Goal: Task Accomplishment & Management: Use online tool/utility

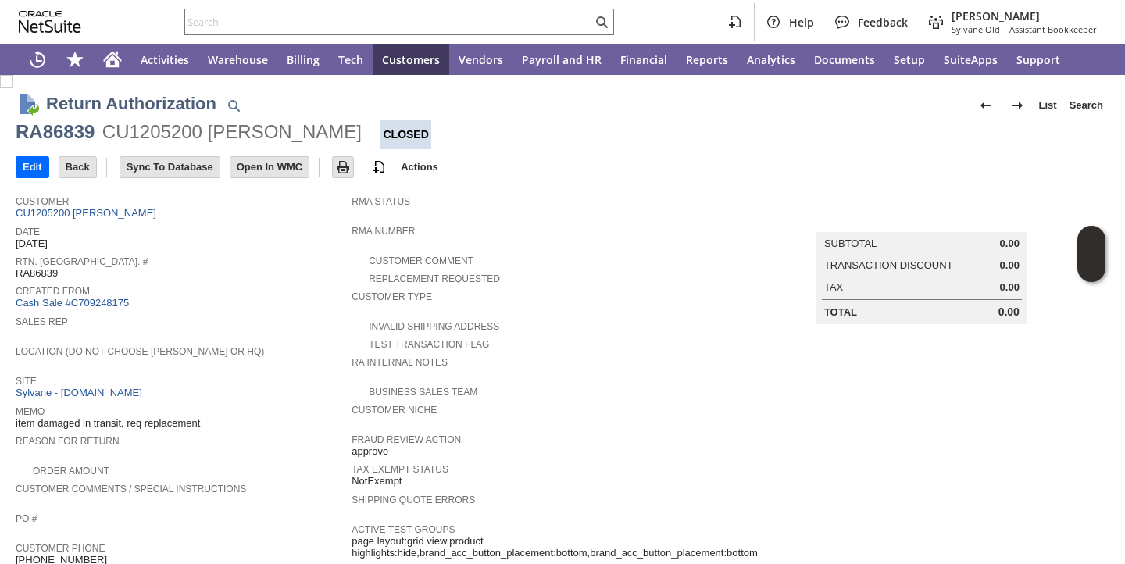
click at [255, 223] on span "Date" at bounding box center [180, 230] width 328 height 16
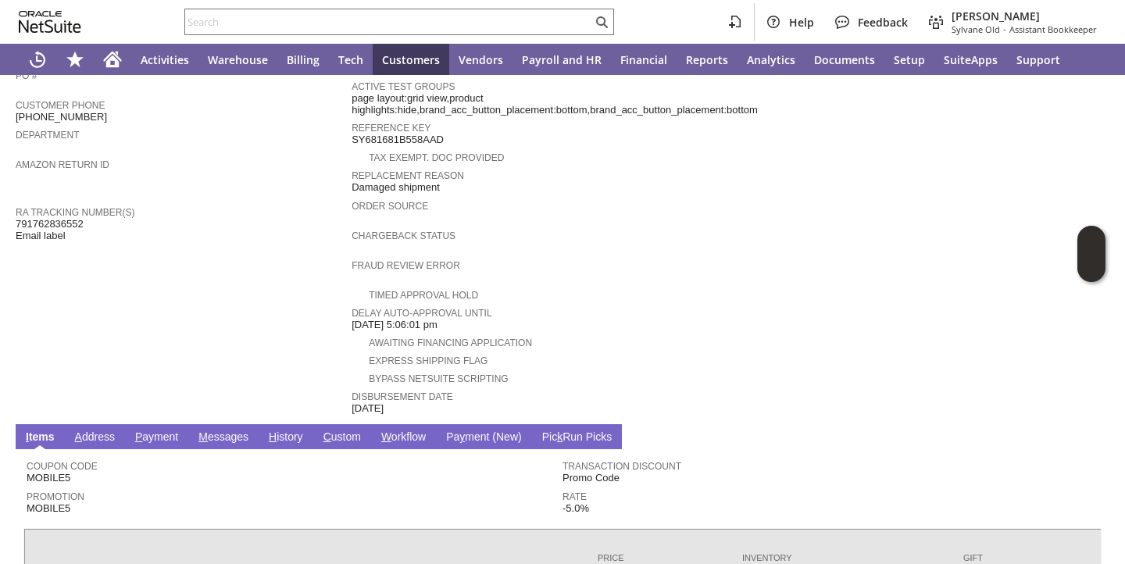
scroll to position [614, 0]
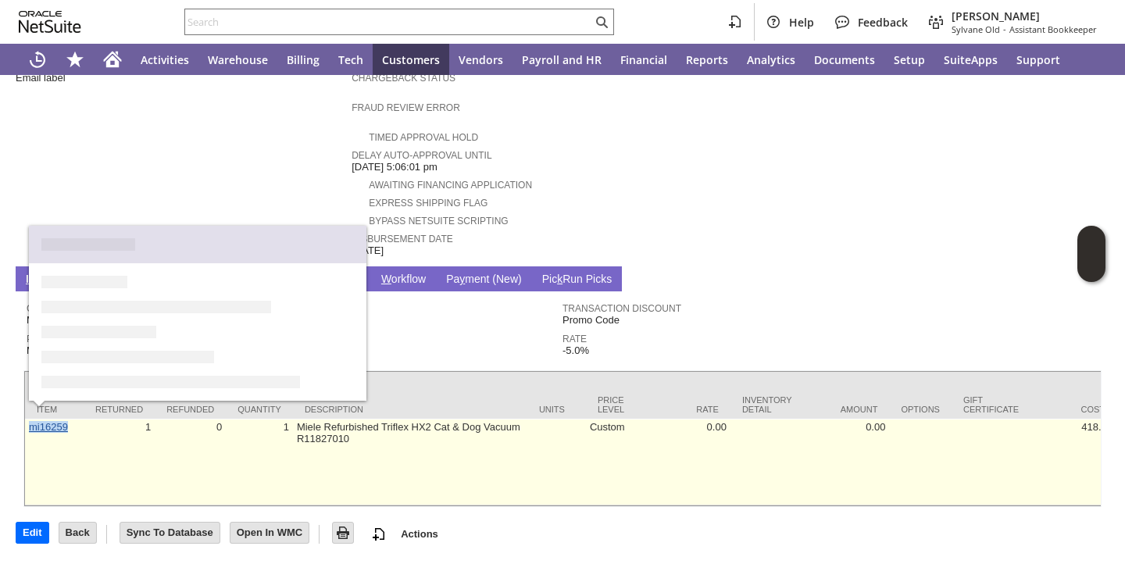
copy link "mi16259"
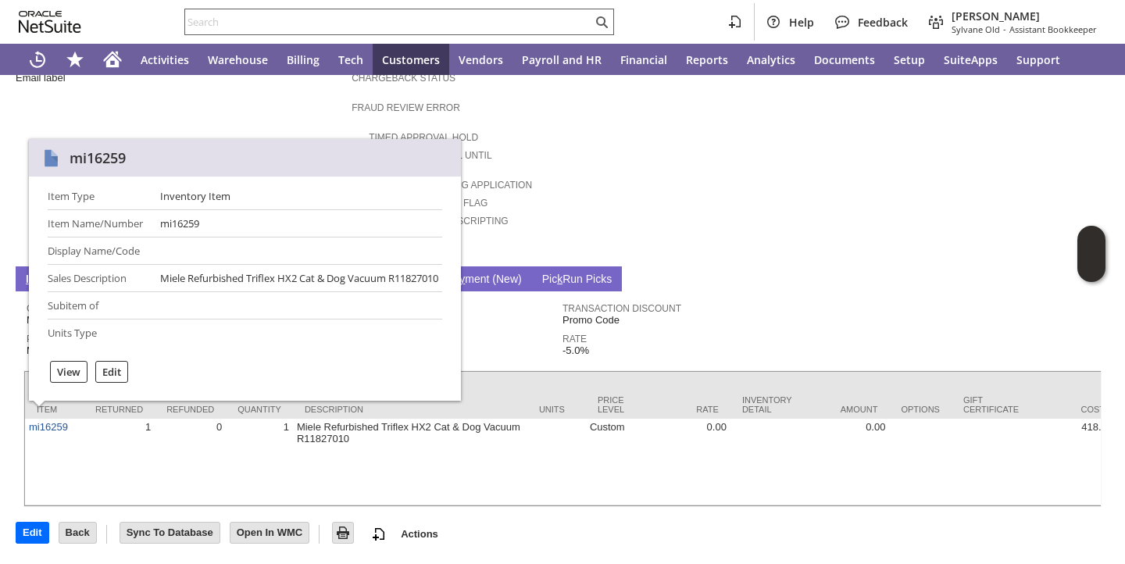
click at [434, 19] on input "text" at bounding box center [388, 22] width 407 height 19
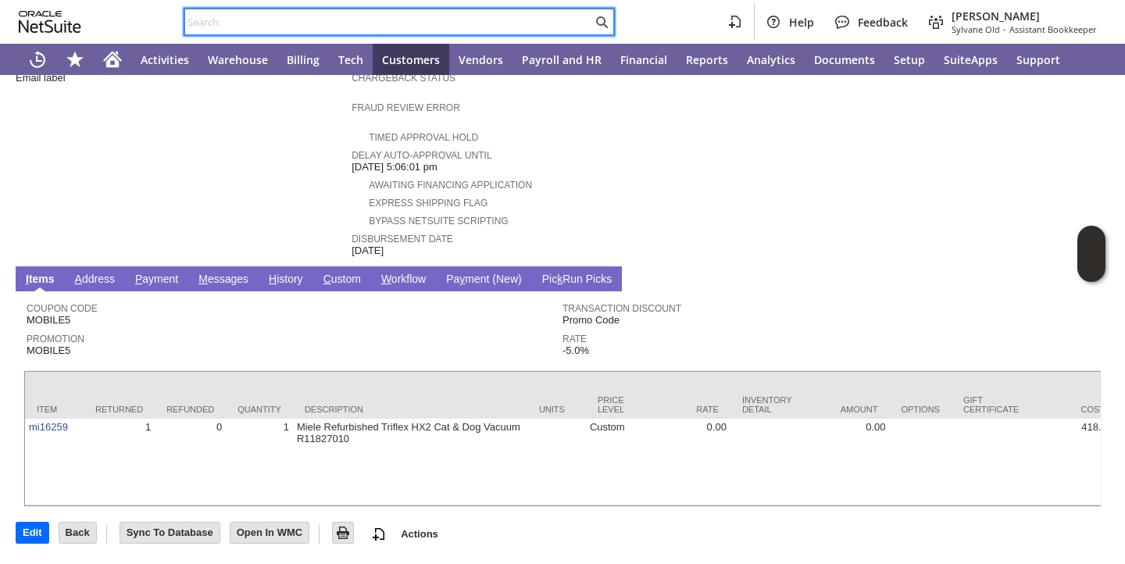
paste input "87155"
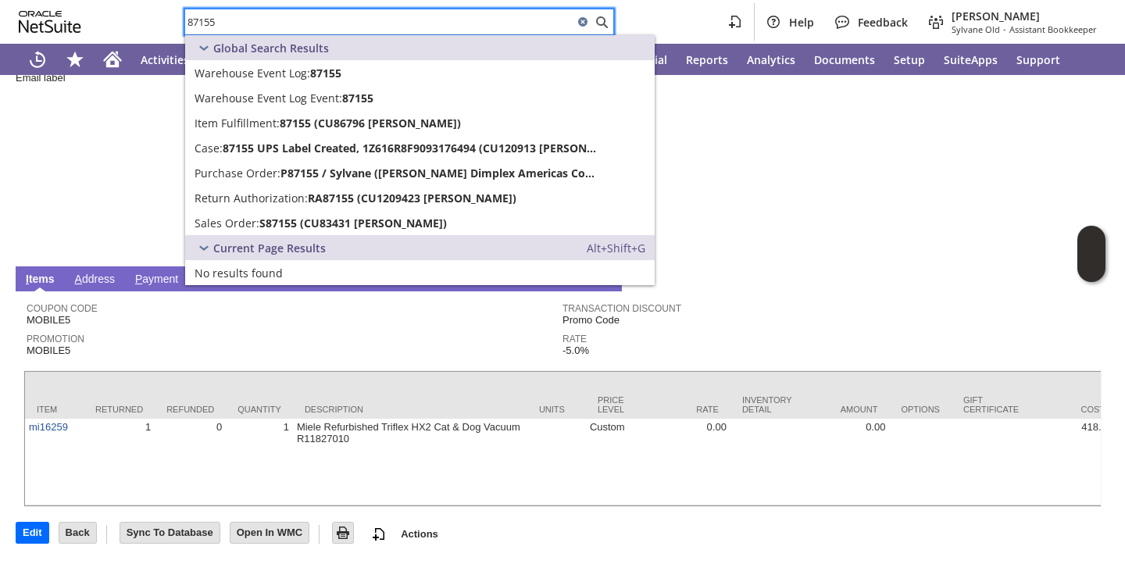
type input "87155"
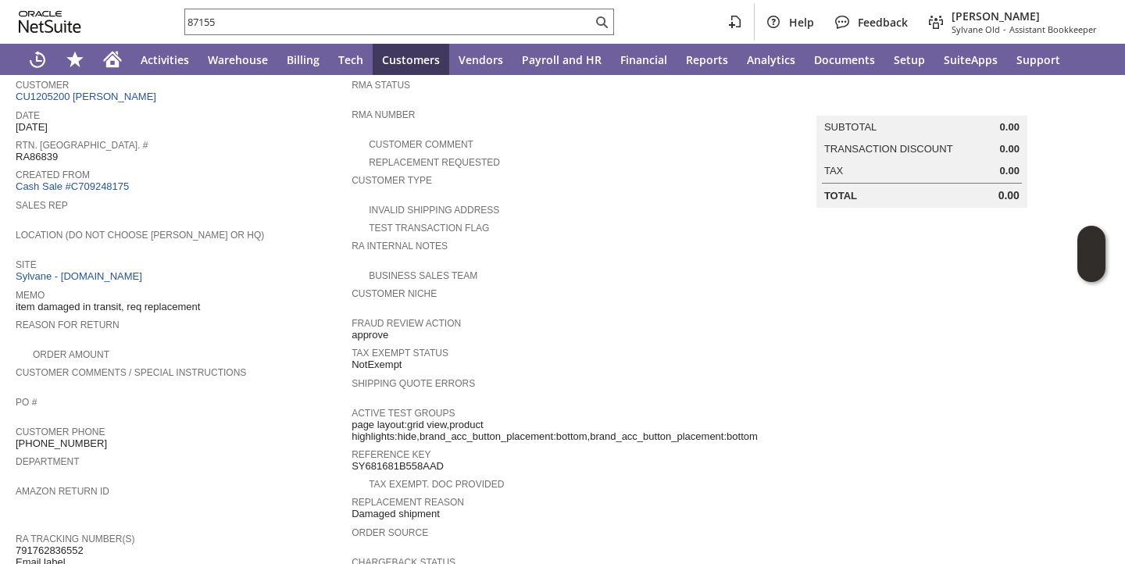
scroll to position [0, 0]
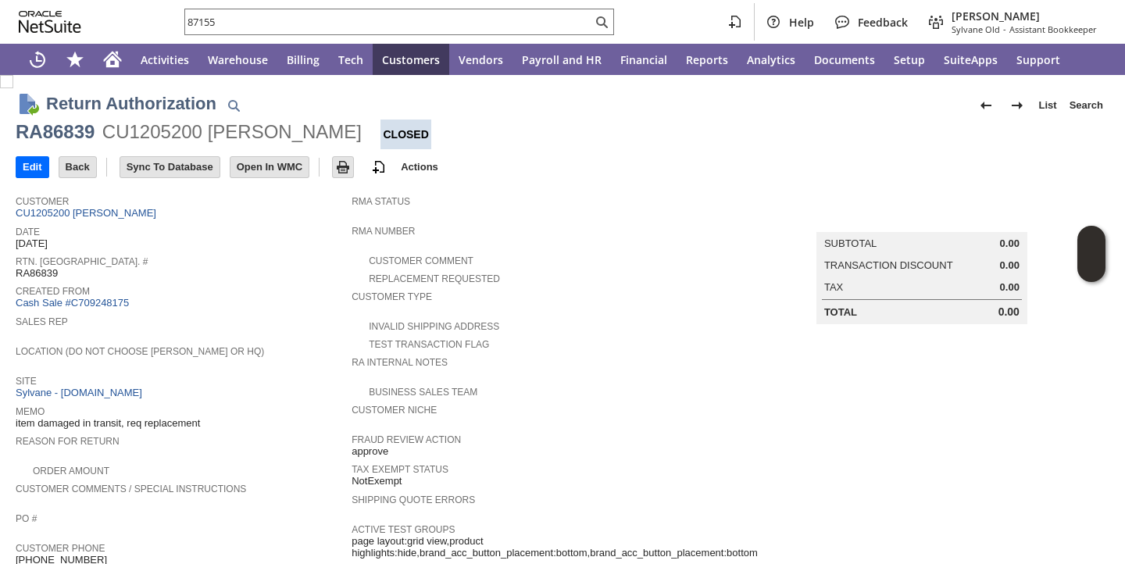
click at [82, 136] on div "RA86839" at bounding box center [55, 132] width 79 height 25
copy div "RA86839"
click at [38, 277] on span "RA86839" at bounding box center [37, 273] width 42 height 13
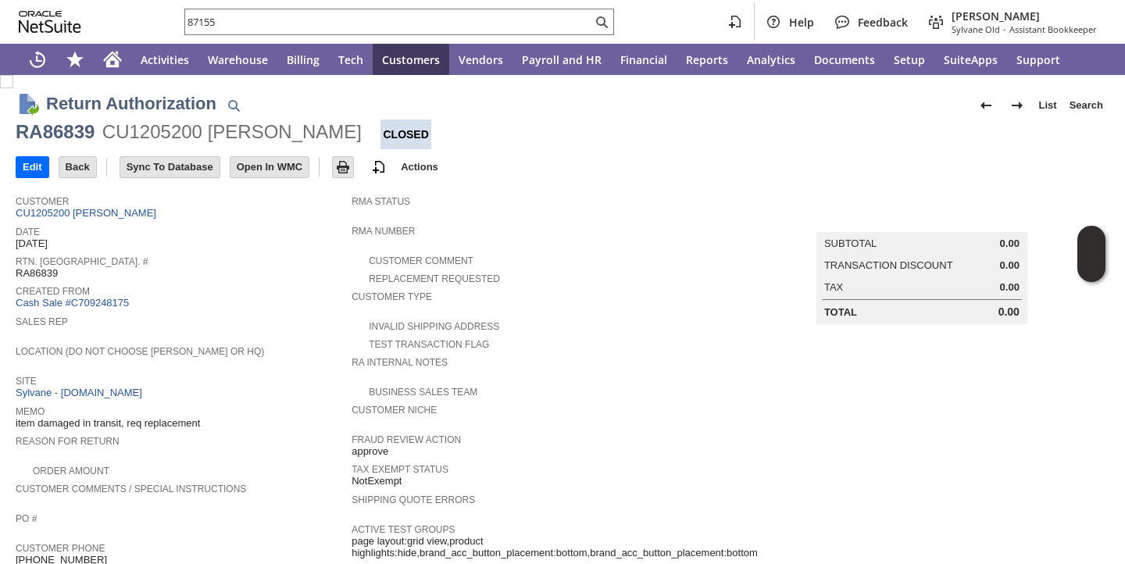
copy span "RA86839"
click at [399, 23] on input "87155" at bounding box center [388, 22] width 407 height 19
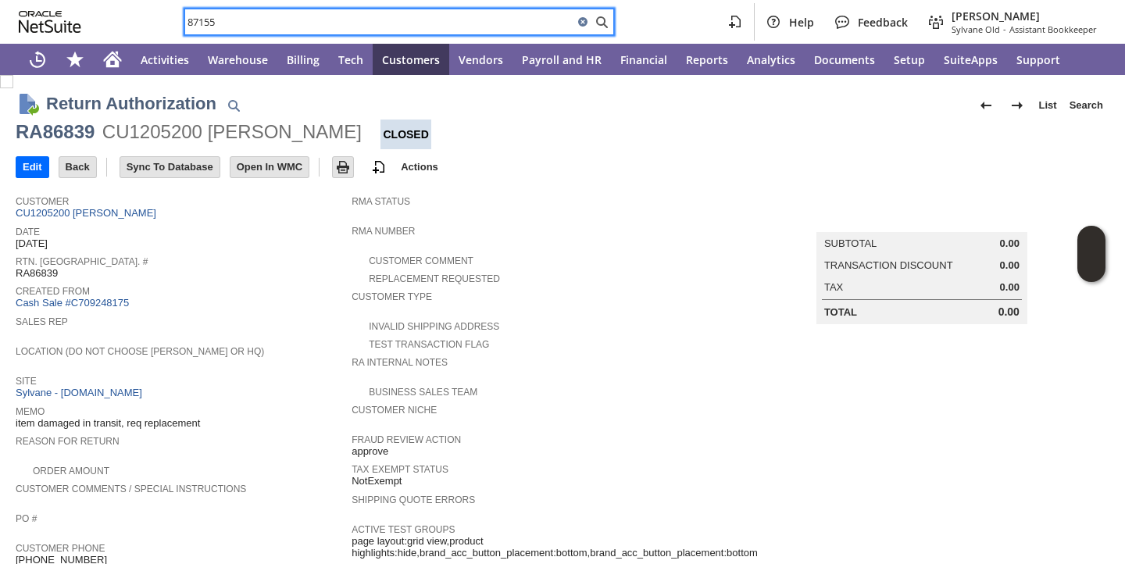
click at [399, 23] on input "87155" at bounding box center [379, 22] width 388 height 19
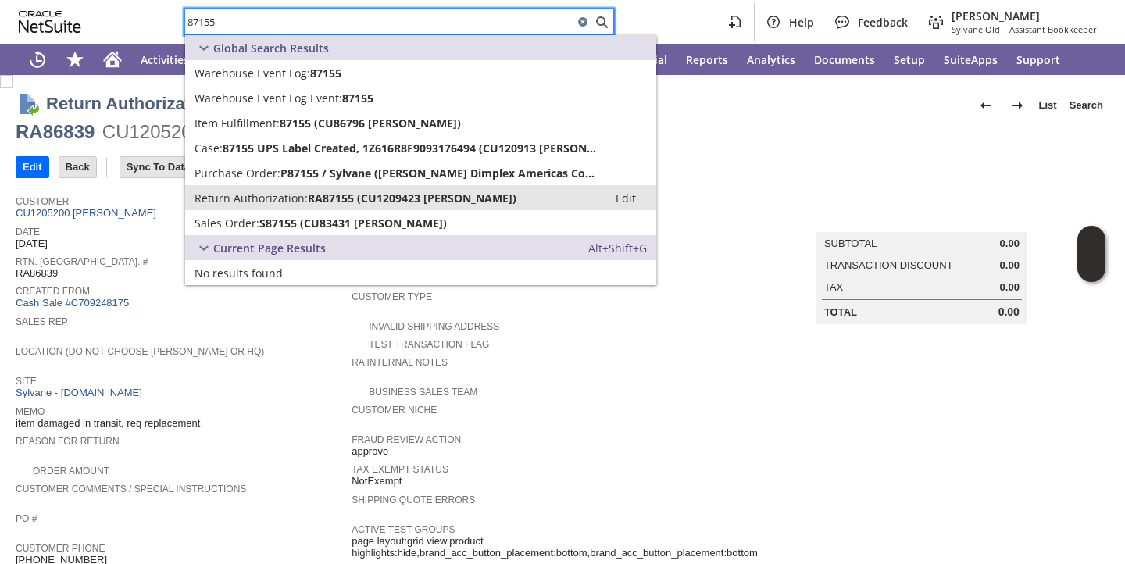
click at [326, 195] on span "RA87155 (CU1209423 Jennifer Figueredo)" at bounding box center [412, 198] width 209 height 15
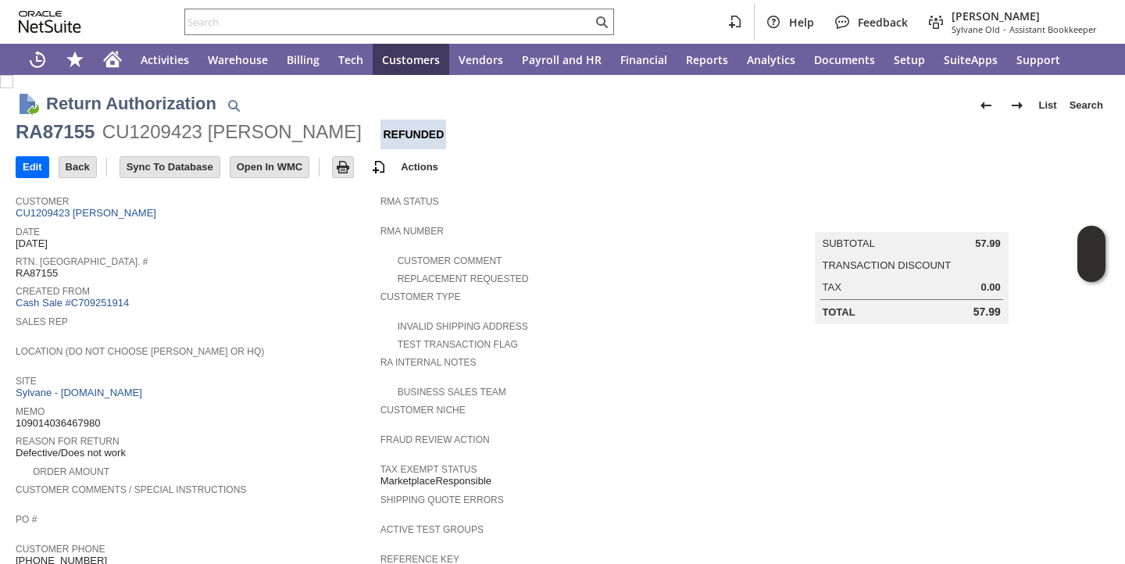
click at [295, 293] on span "Created From" at bounding box center [194, 289] width 357 height 16
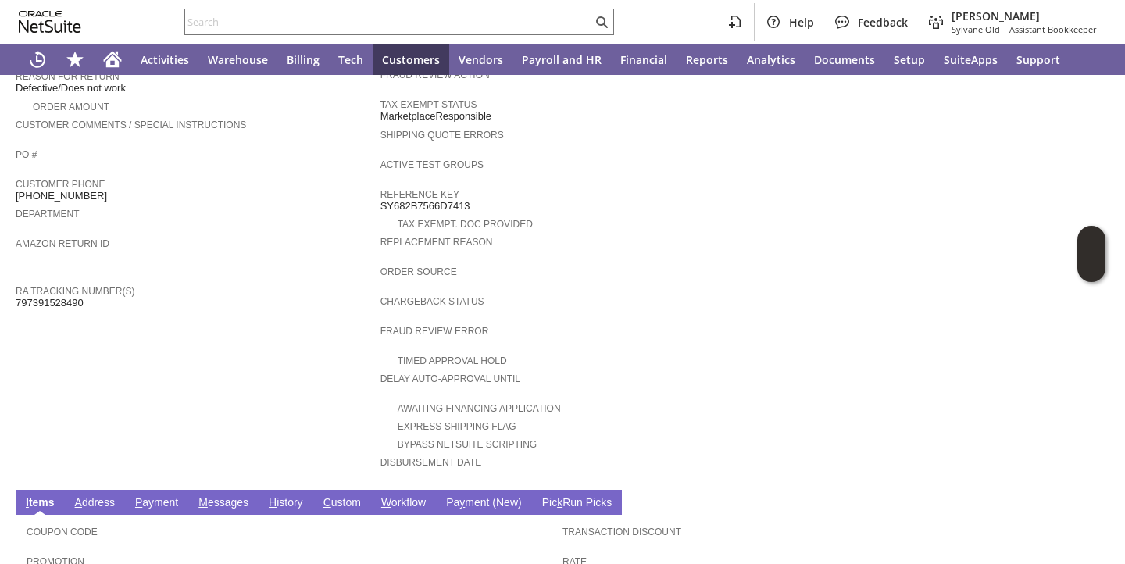
scroll to position [578, 0]
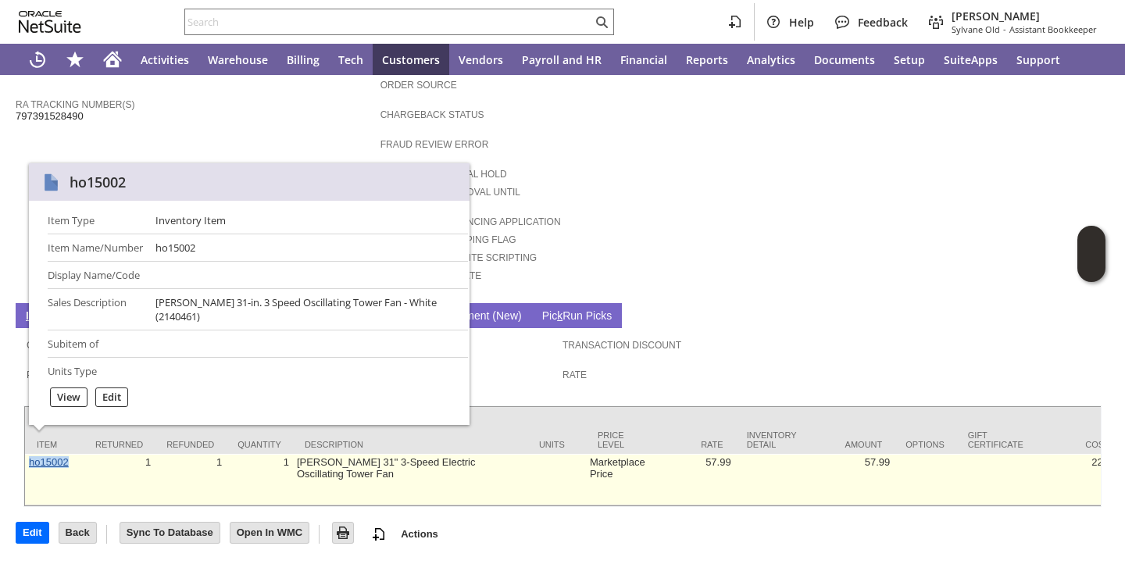
copy link "ho15002"
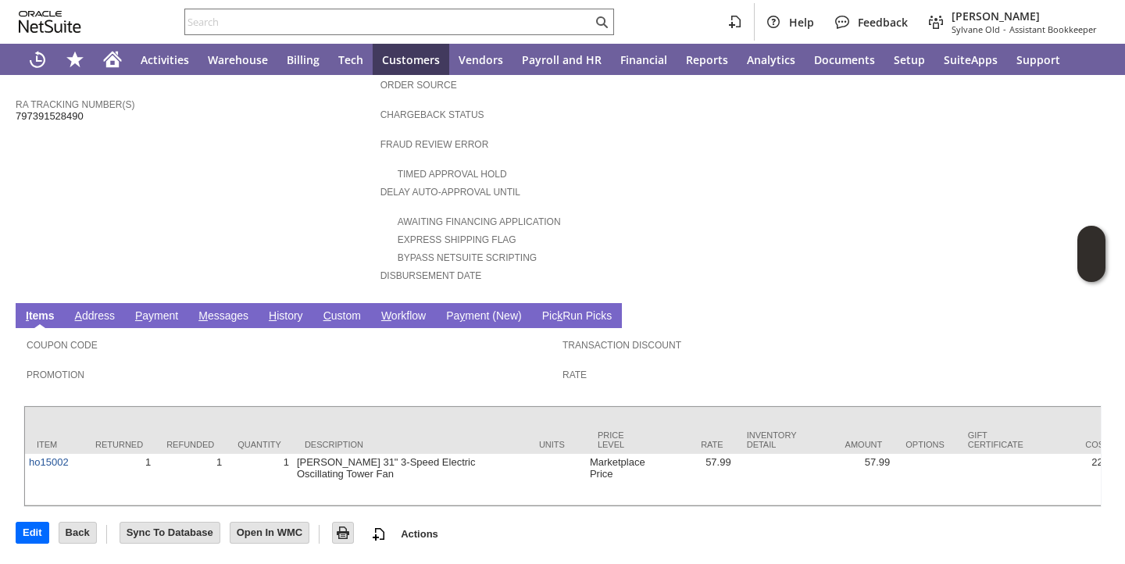
click at [639, 365] on div "Rate" at bounding box center [827, 379] width 528 height 28
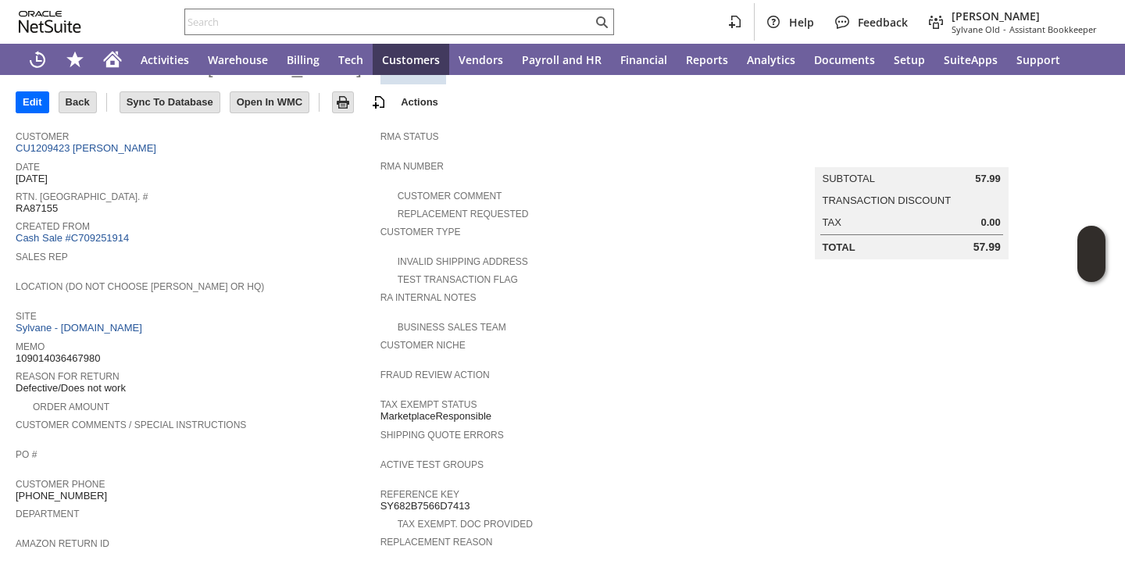
scroll to position [64, 0]
click at [399, 22] on input "text" at bounding box center [388, 22] width 407 height 19
paste input "87290"
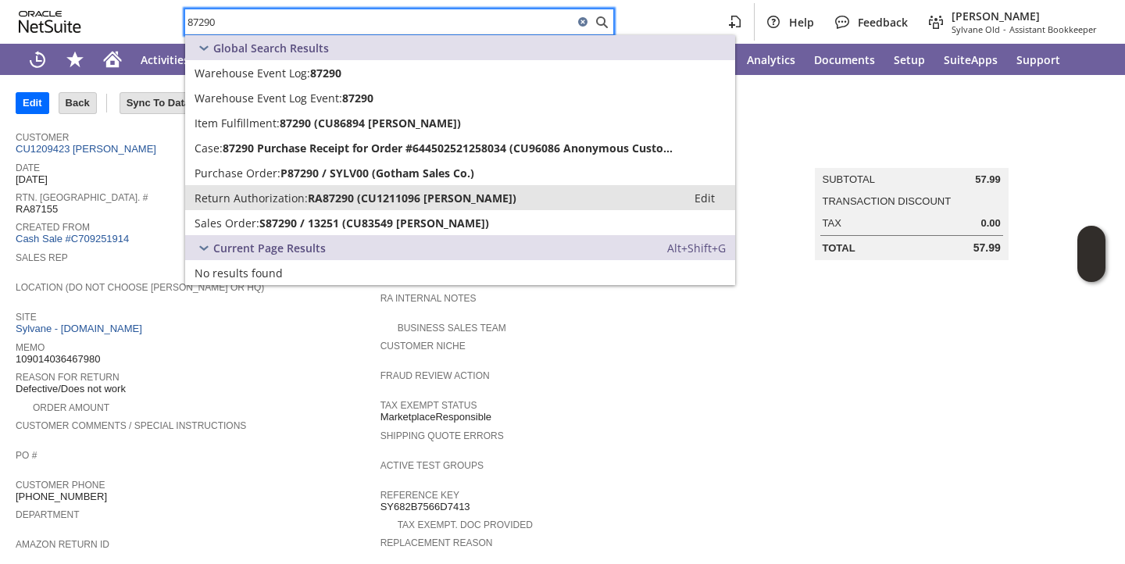
type input "87290"
click at [283, 203] on span "Return Authorization:" at bounding box center [251, 198] width 113 height 15
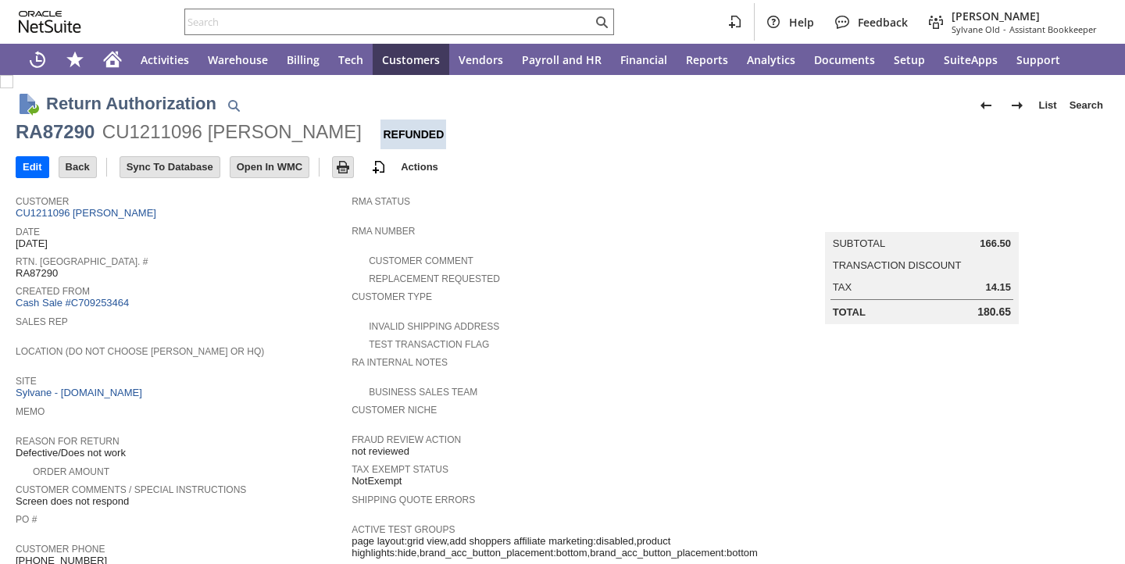
click at [282, 204] on span "Customer" at bounding box center [180, 199] width 328 height 16
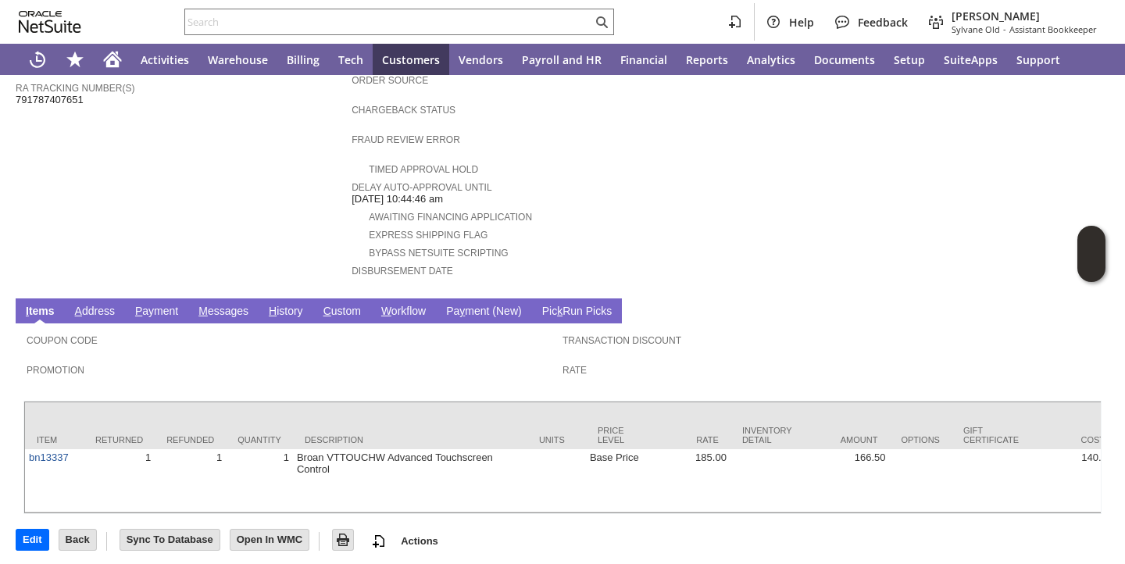
scroll to position [589, 0]
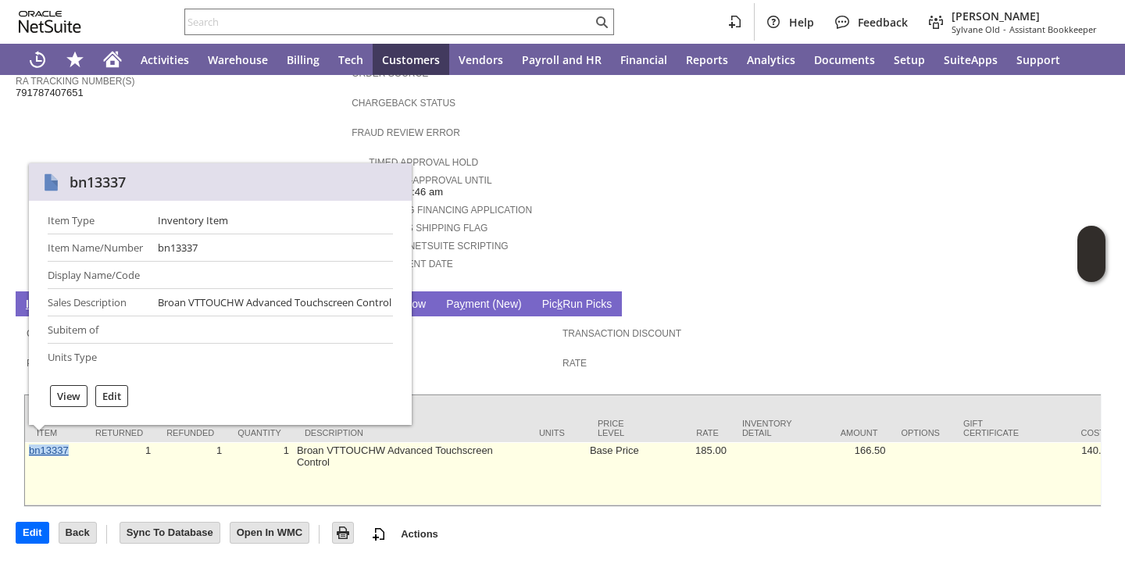
copy link "bn13337"
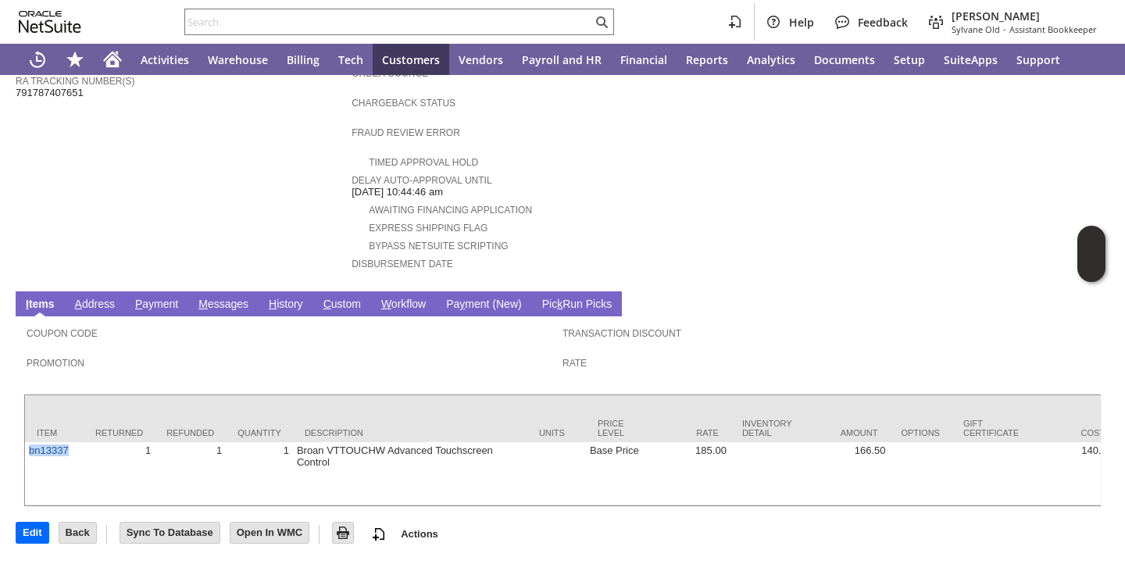
scroll to position [0, 0]
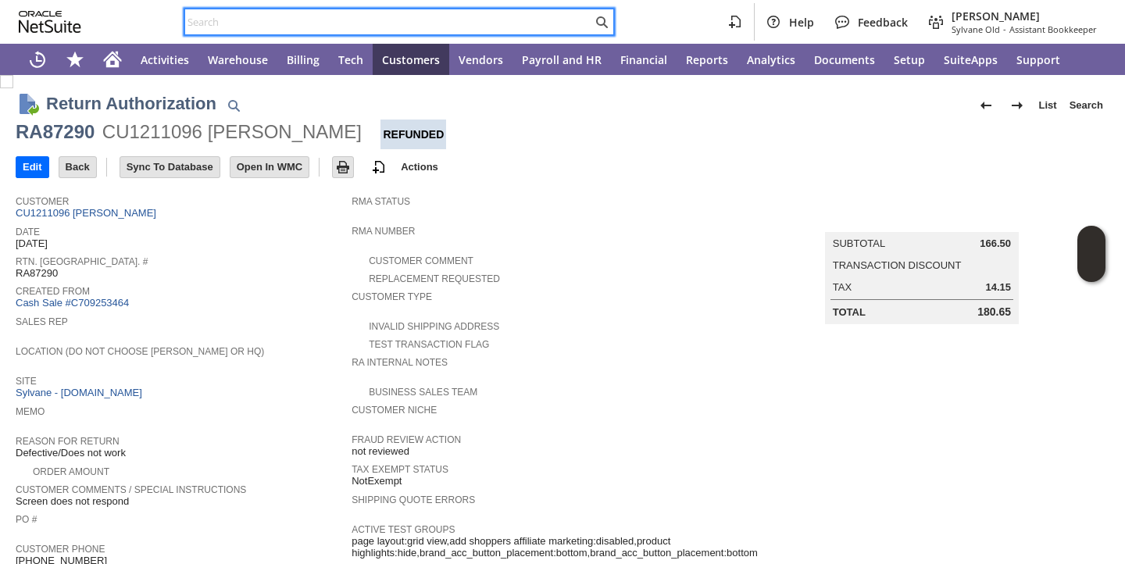
click at [377, 26] on input "text" at bounding box center [388, 22] width 407 height 19
paste input "87388"
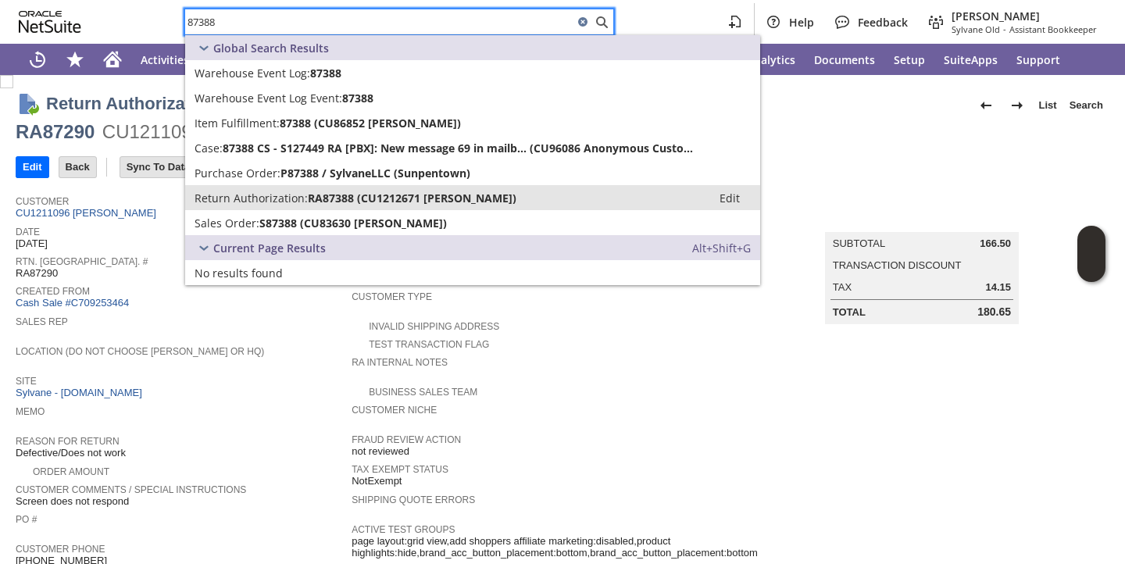
type input "87388"
click at [273, 194] on span "Return Authorization:" at bounding box center [251, 198] width 113 height 15
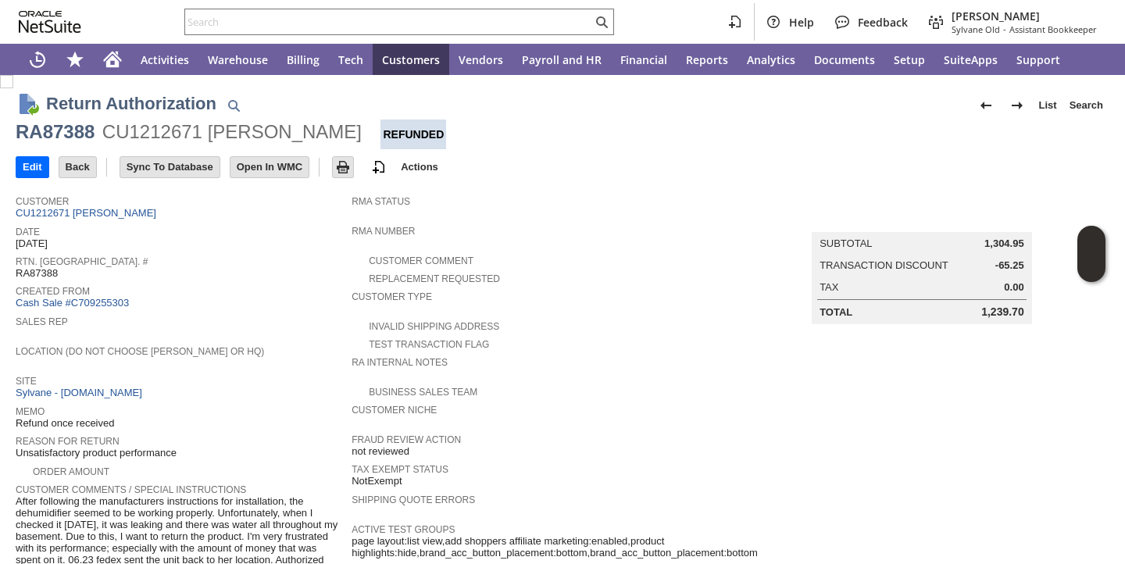
click at [264, 268] on div "Rtn. Auth. # RA87388" at bounding box center [180, 266] width 328 height 28
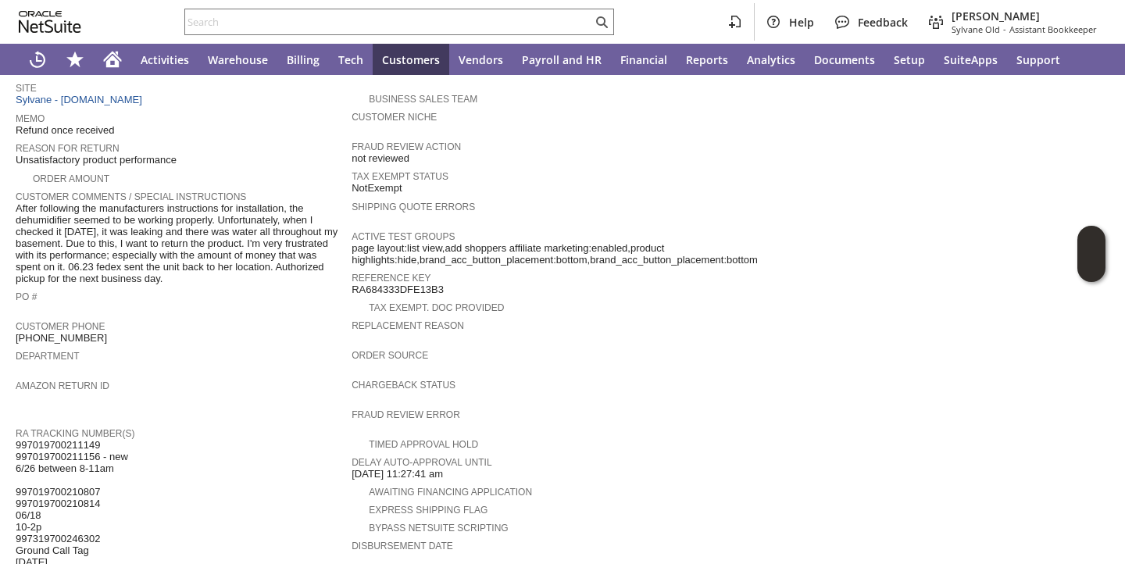
scroll to position [642, 0]
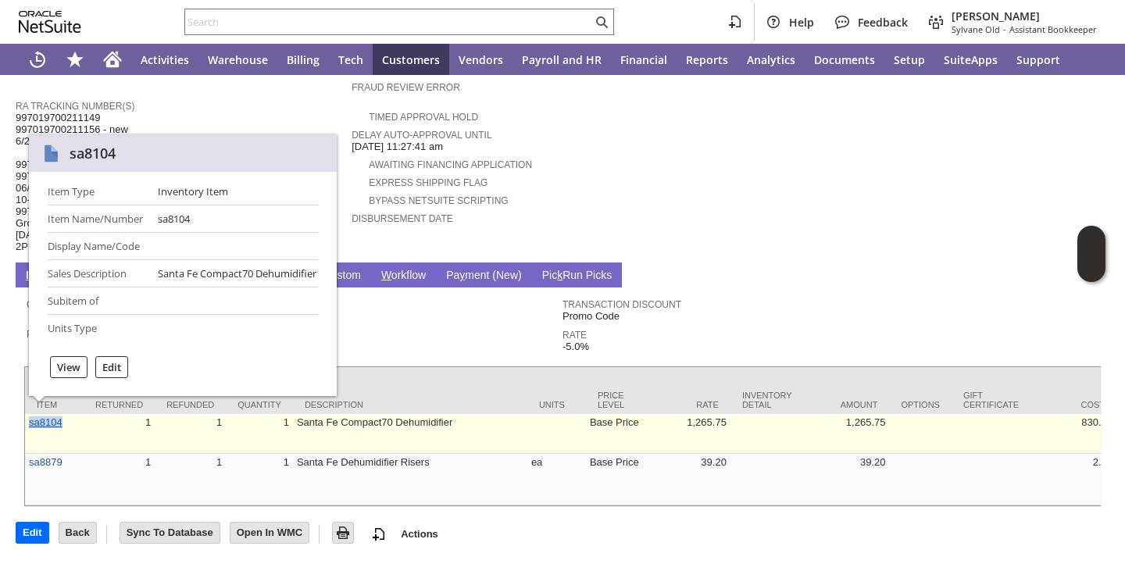
copy link "sa8104"
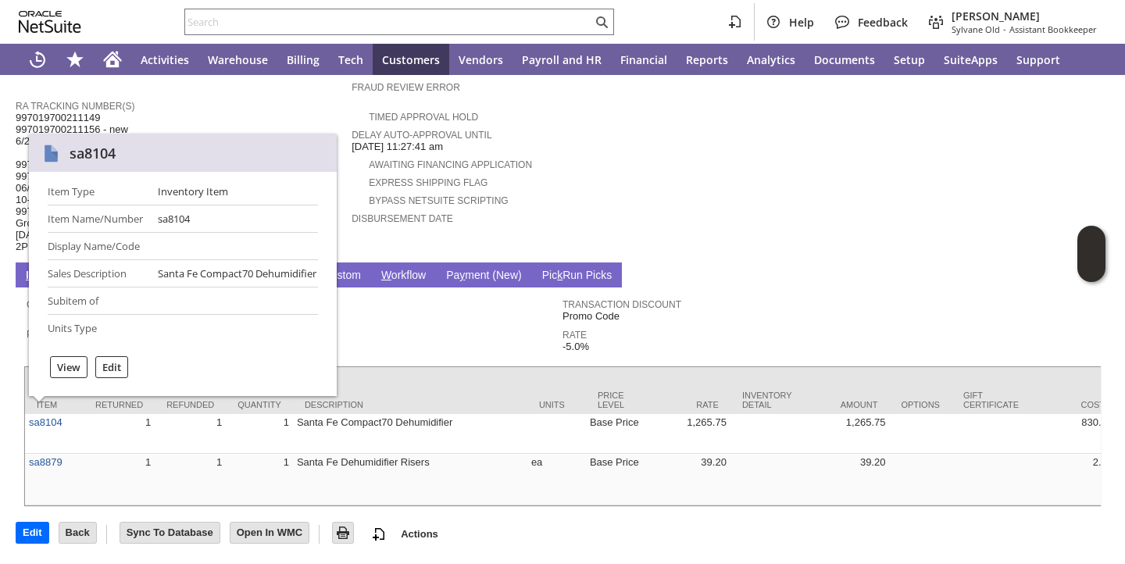
click at [412, 337] on td "Coupon Code Promotion Transaction Discount Promo Code Rate -5.0%" at bounding box center [562, 323] width 1079 height 70
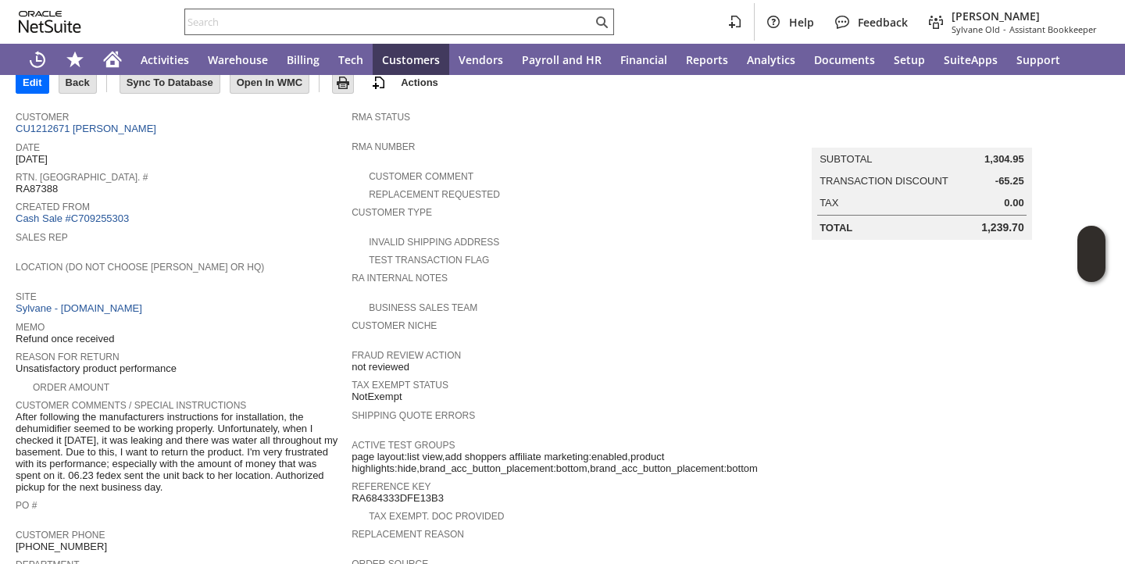
scroll to position [52, 0]
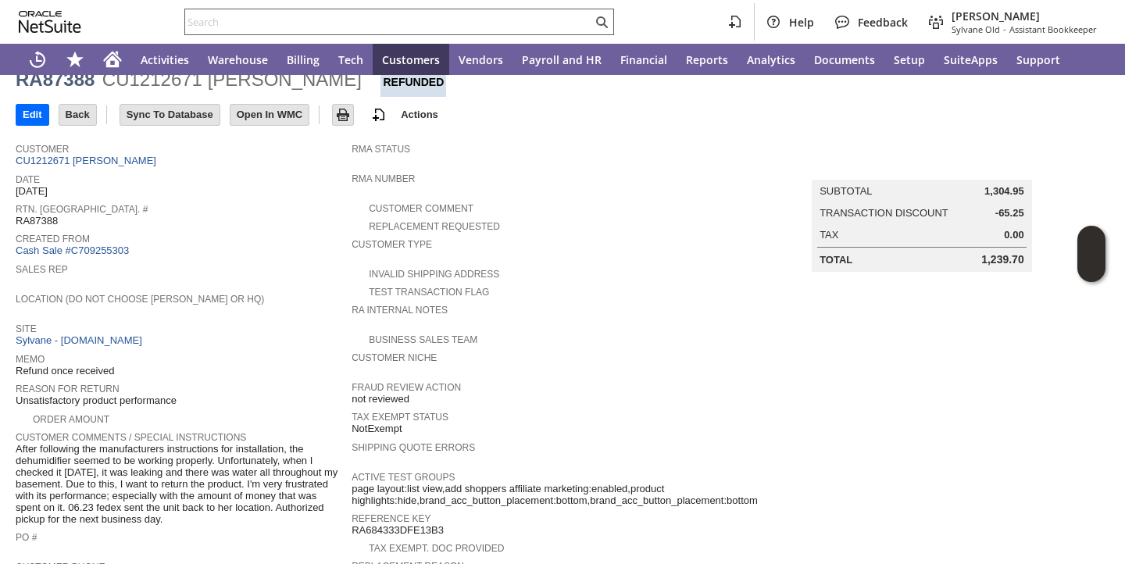
click at [472, 23] on input "text" at bounding box center [388, 22] width 407 height 19
paste input "87676"
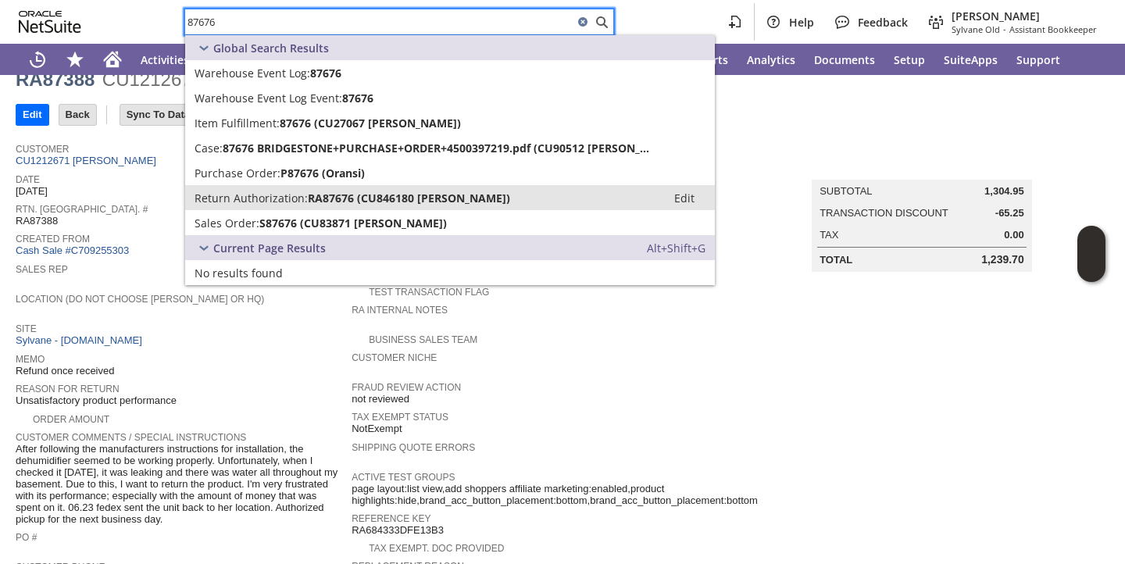
type input "87676"
click at [252, 191] on span "Return Authorization:" at bounding box center [251, 198] width 113 height 15
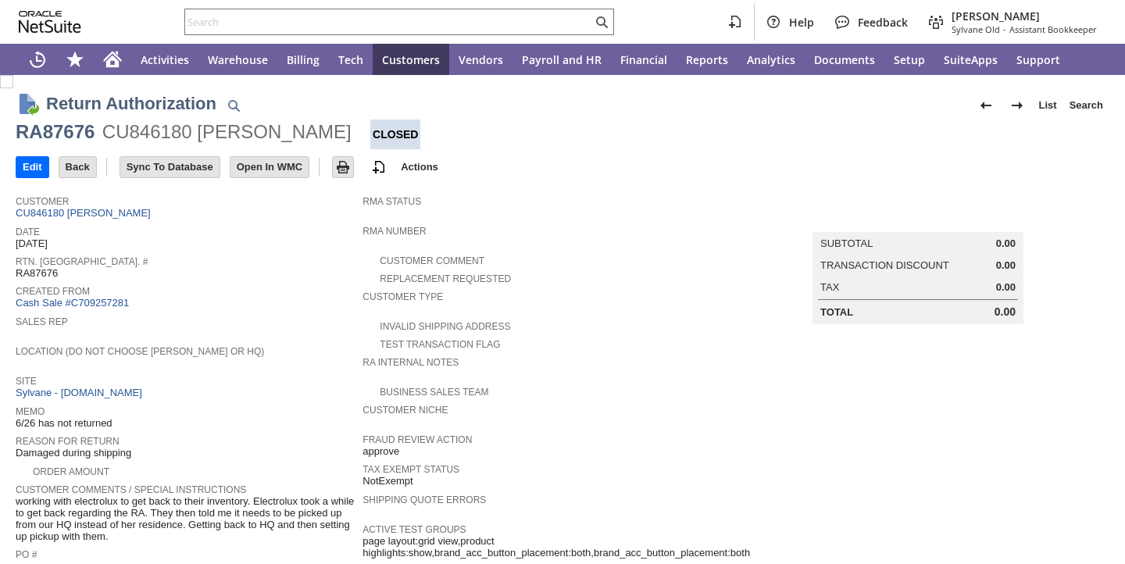
click at [231, 235] on span "Date" at bounding box center [185, 230] width 339 height 16
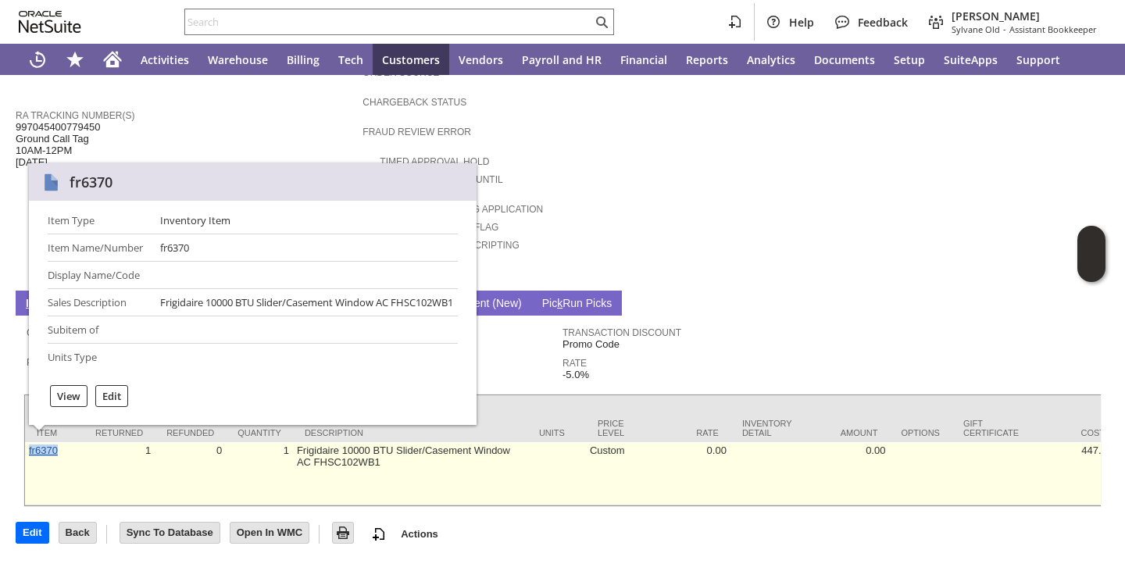
copy link "fr6370"
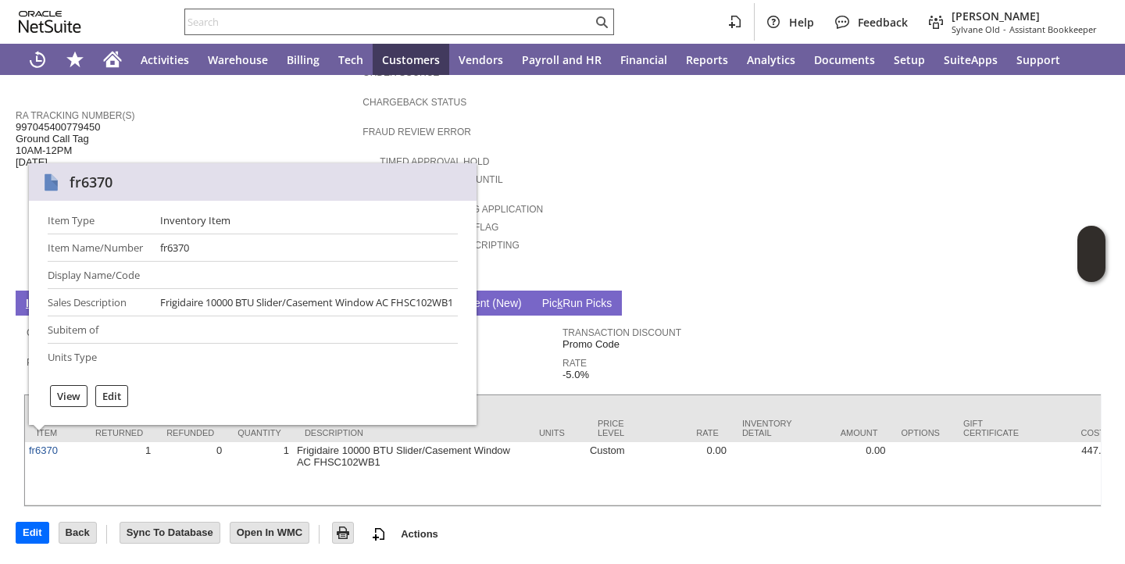
click at [399, 30] on input "text" at bounding box center [388, 22] width 407 height 19
paste input "87944"
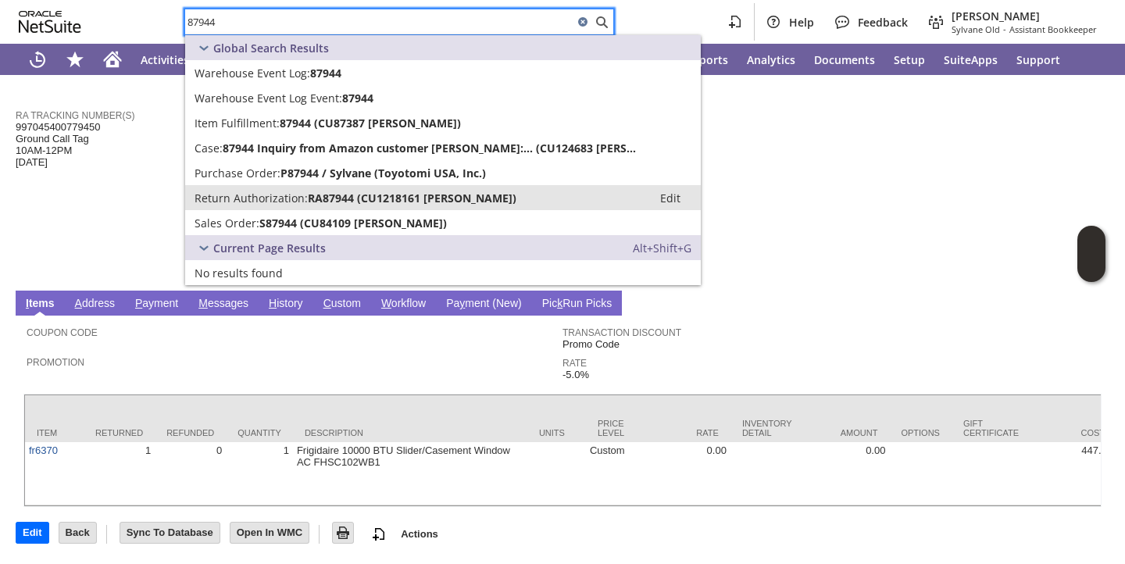
type input "87944"
click at [278, 196] on span "Return Authorization:" at bounding box center [251, 198] width 113 height 15
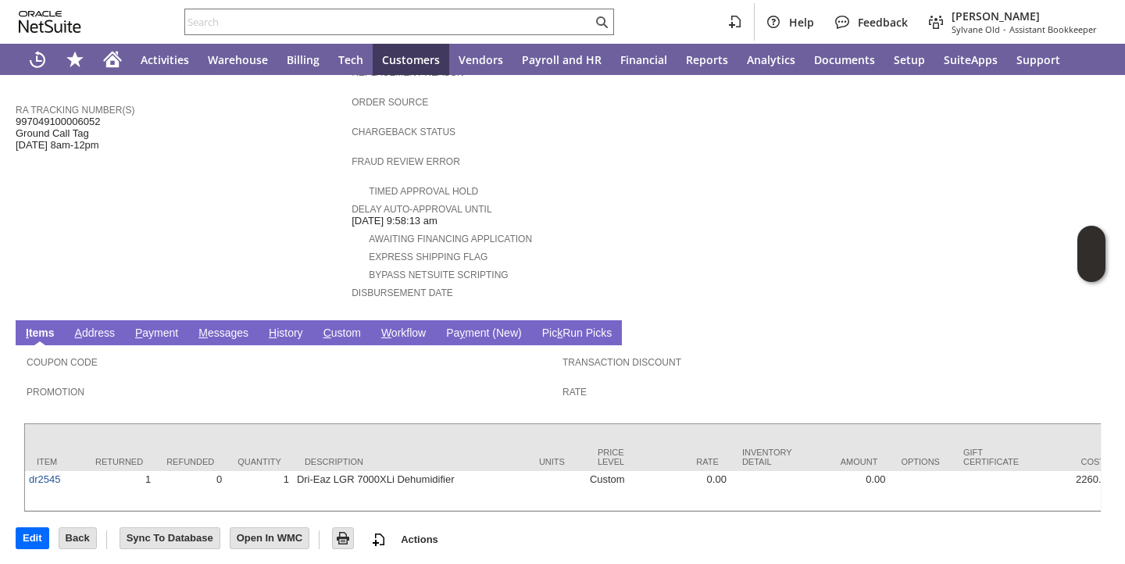
scroll to position [578, 0]
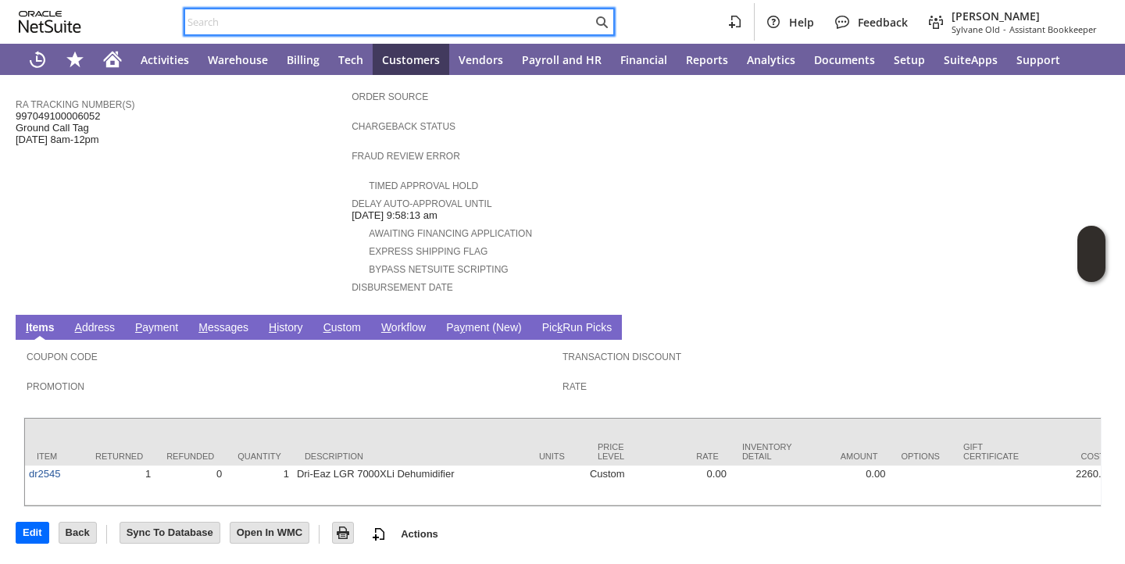
click at [297, 17] on input "text" at bounding box center [388, 22] width 407 height 19
paste input "88205"
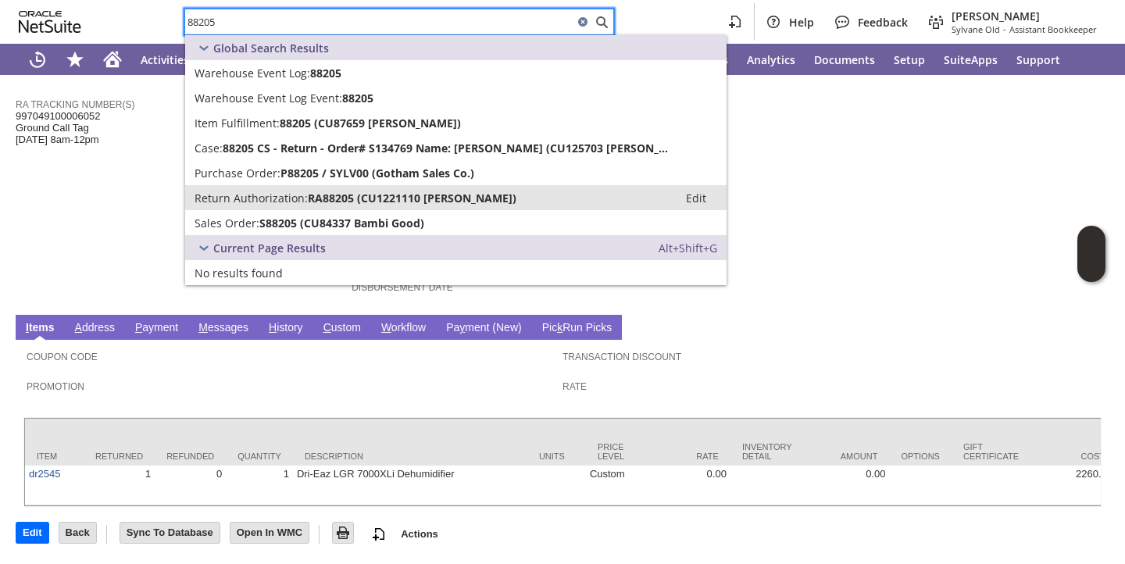
type input "88205"
click at [256, 203] on span "Return Authorization:" at bounding box center [251, 198] width 113 height 15
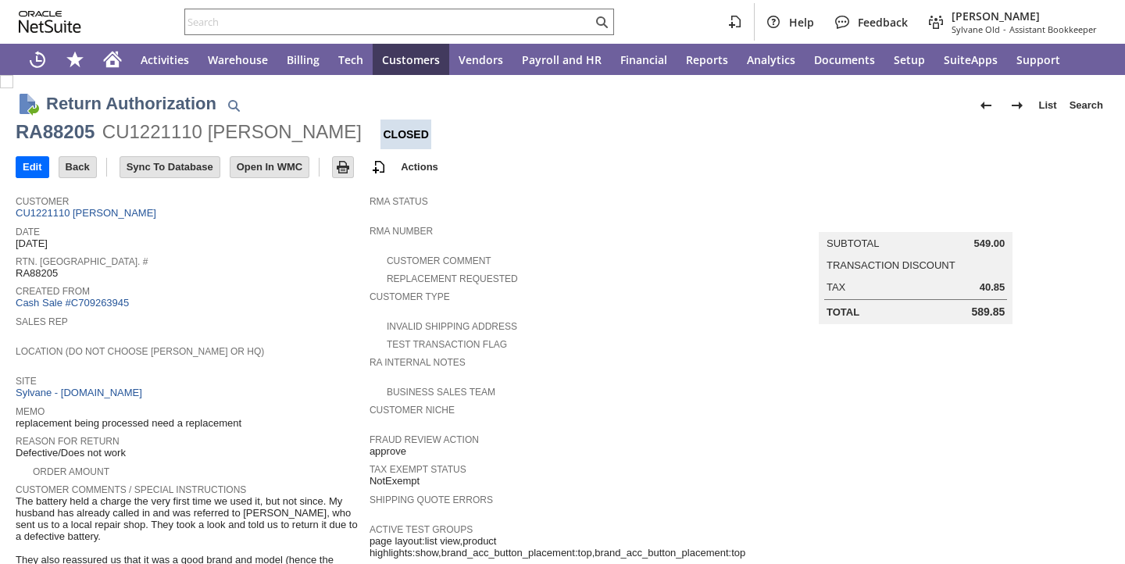
click at [270, 259] on span "Rtn. [GEOGRAPHIC_DATA]. #" at bounding box center [189, 260] width 346 height 16
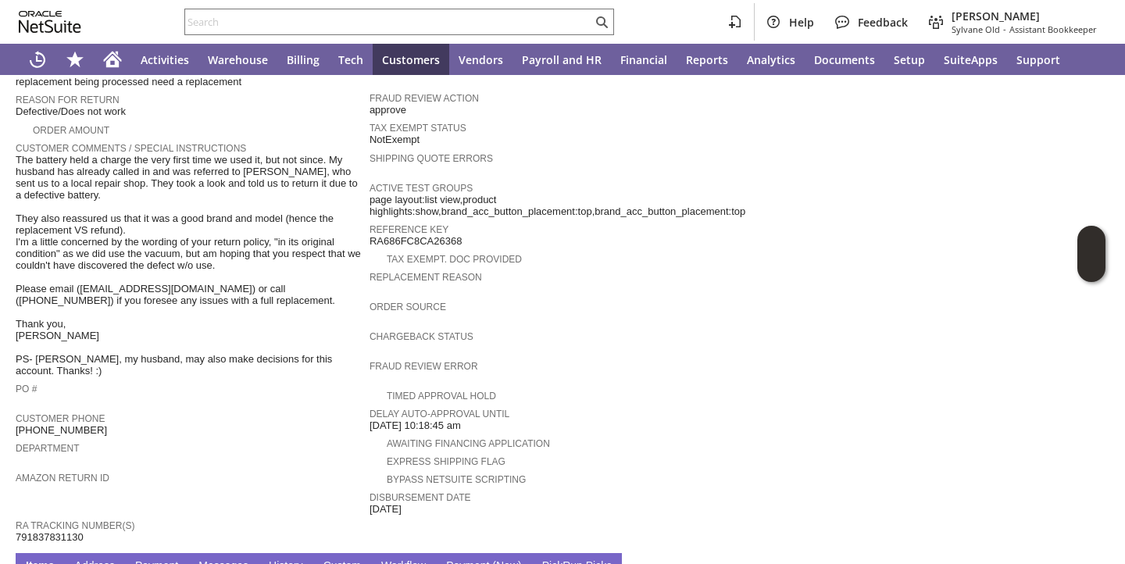
scroll to position [637, 0]
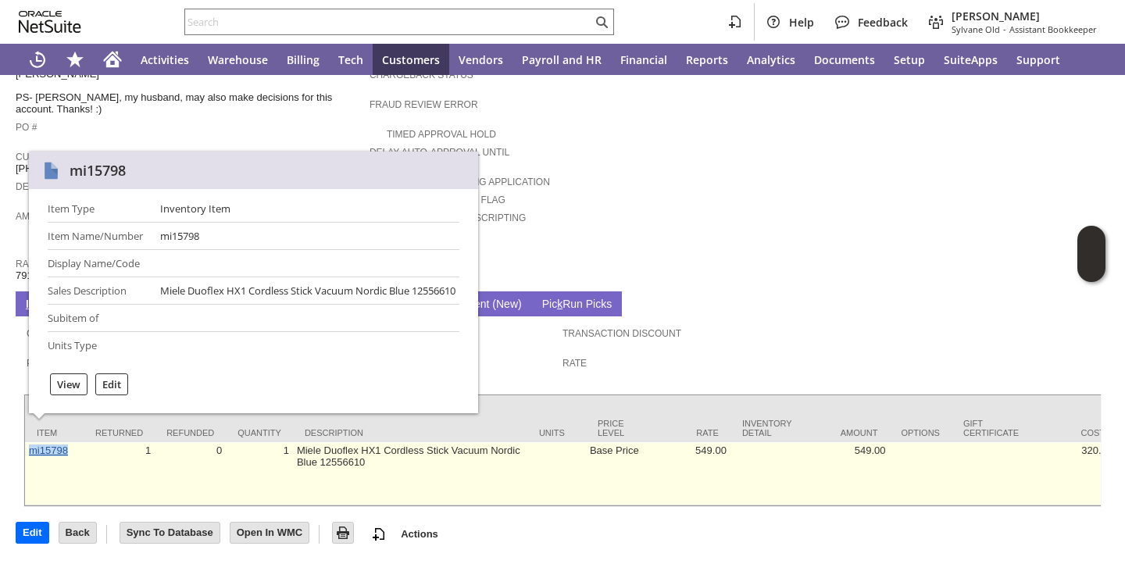
copy link "mi15798"
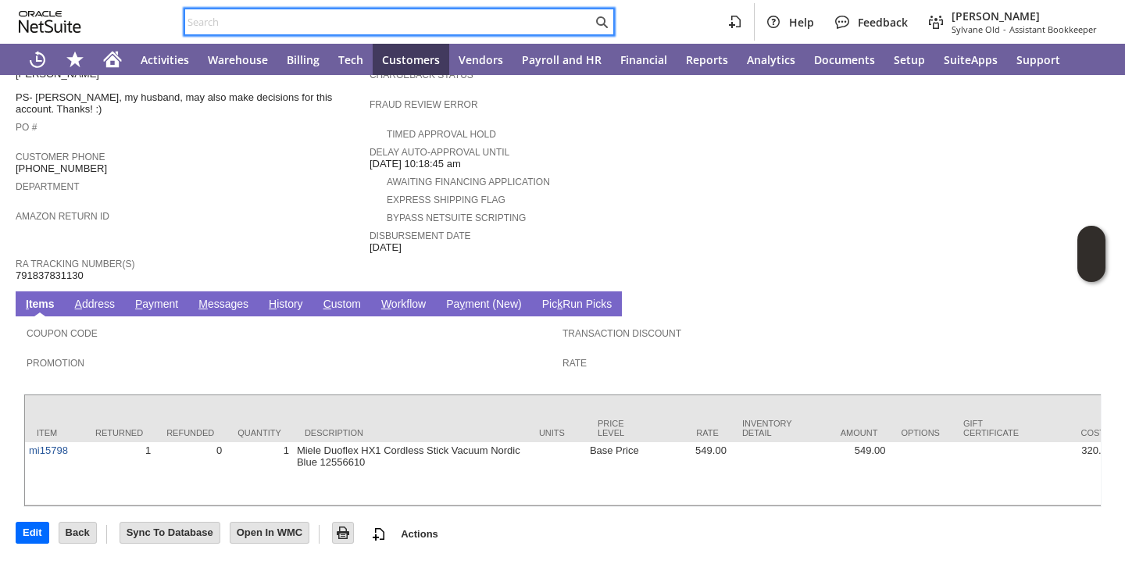
click at [437, 20] on input "text" at bounding box center [388, 22] width 407 height 19
paste input "88967"
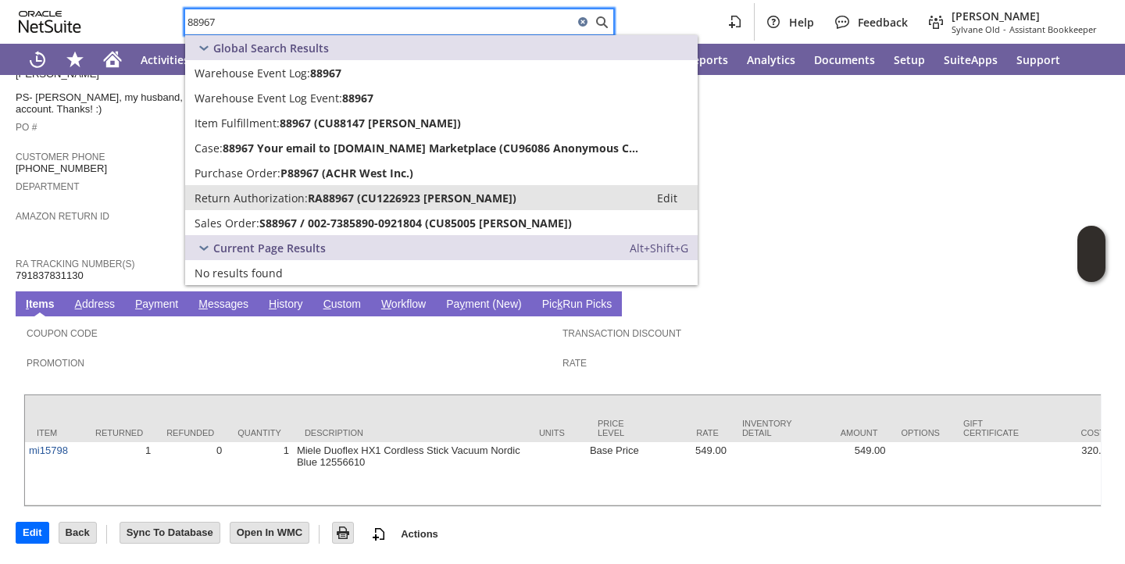
type input "88967"
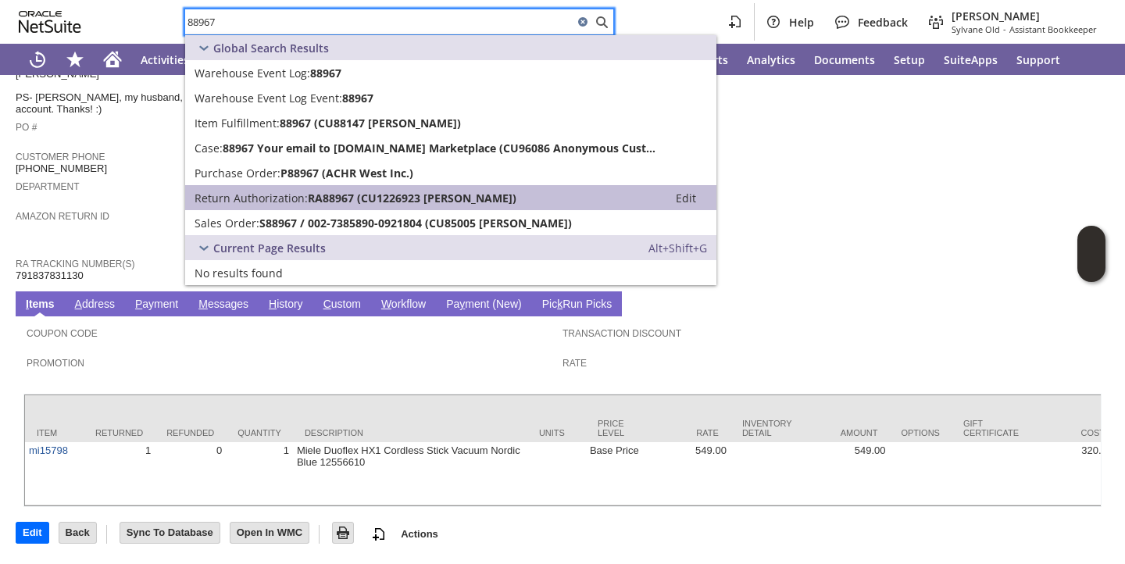
click at [292, 199] on span "Return Authorization:" at bounding box center [251, 198] width 113 height 15
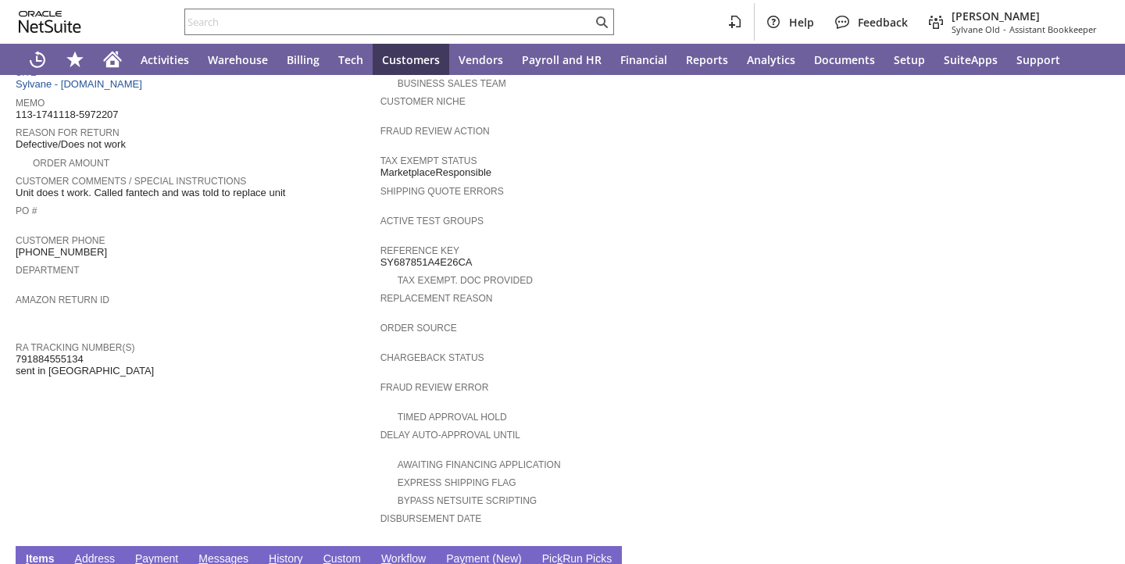
scroll to position [602, 0]
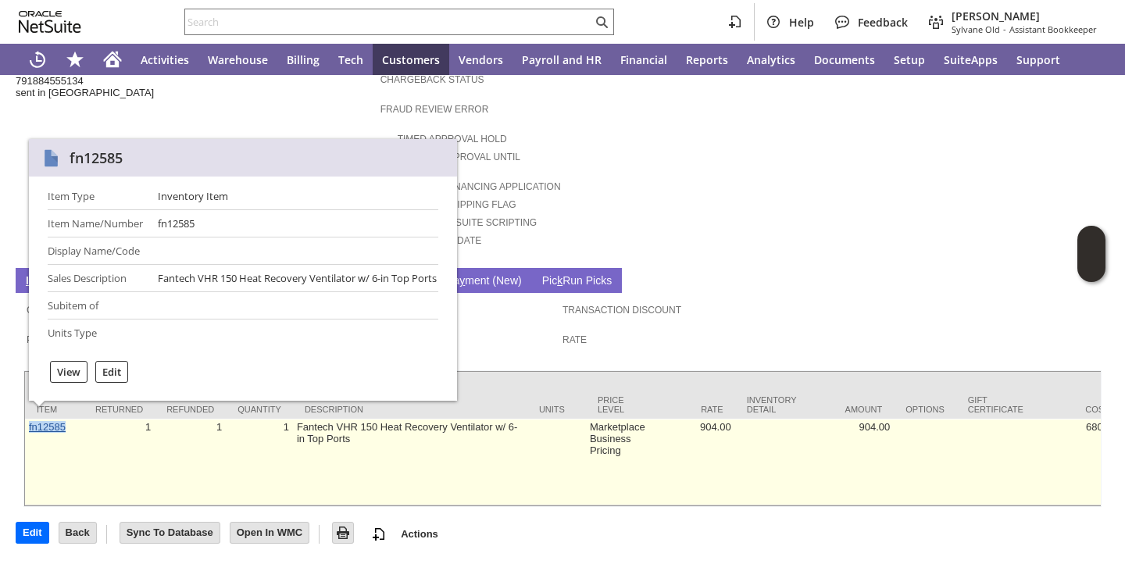
copy link "fn12585"
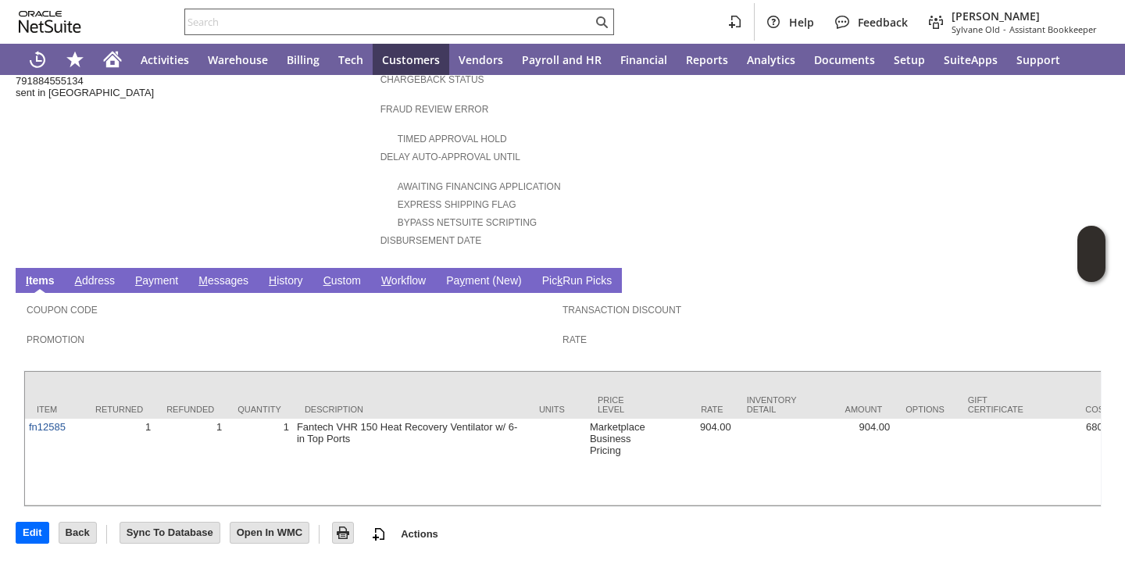
click at [418, 15] on input "text" at bounding box center [388, 22] width 407 height 19
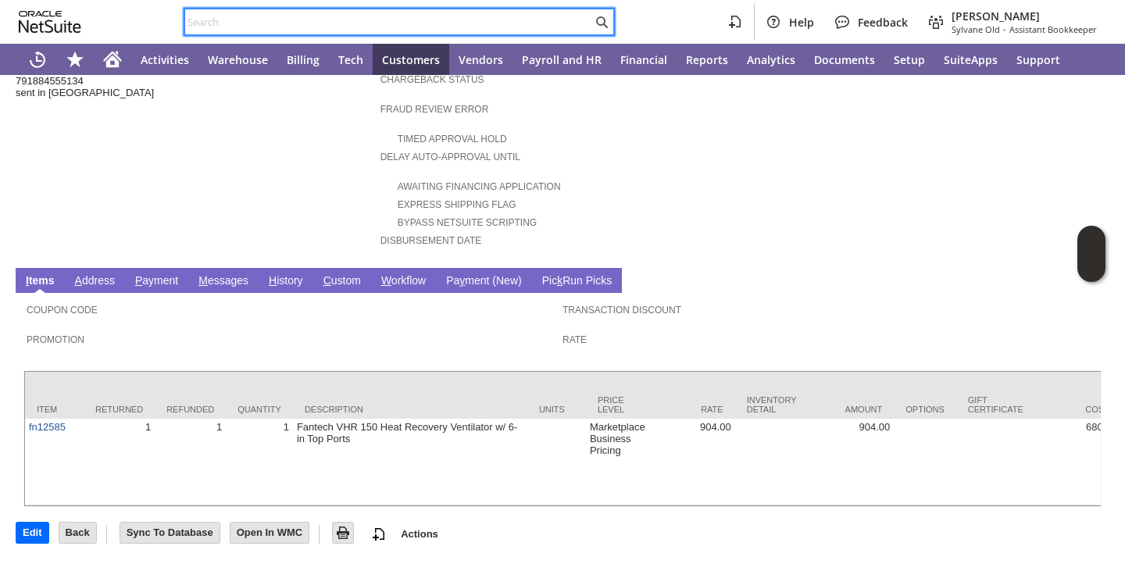
paste input "89084"
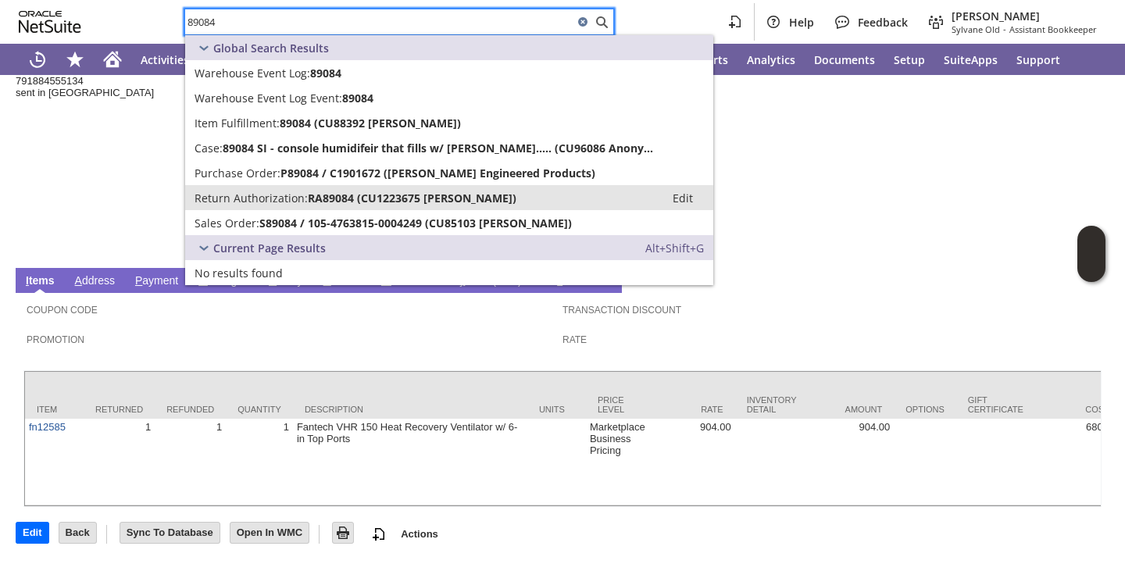
type input "89084"
click at [280, 198] on span "Return Authorization:" at bounding box center [251, 198] width 113 height 15
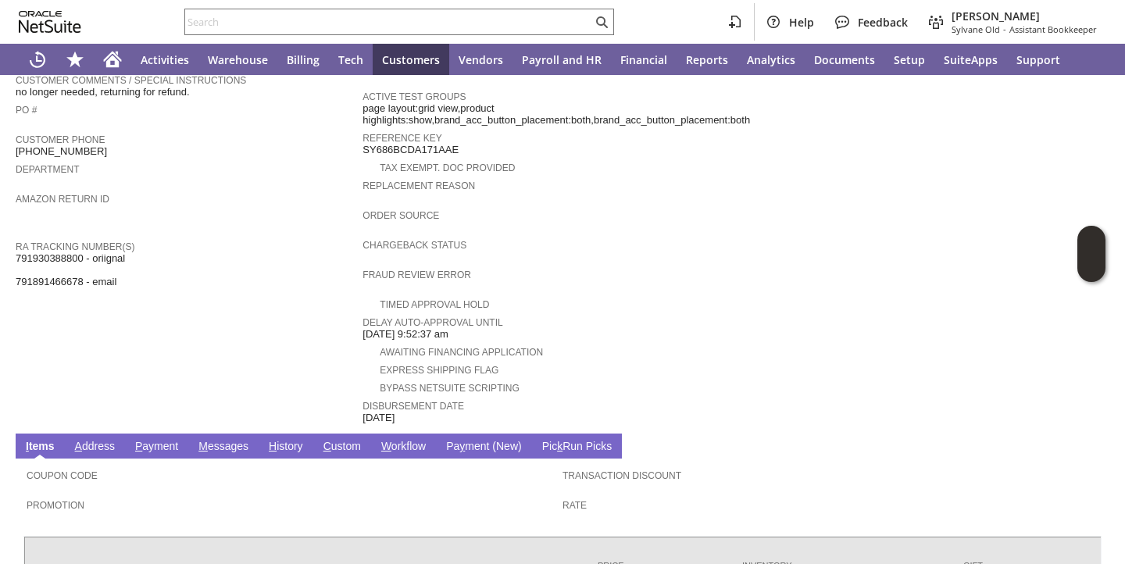
scroll to position [696, 0]
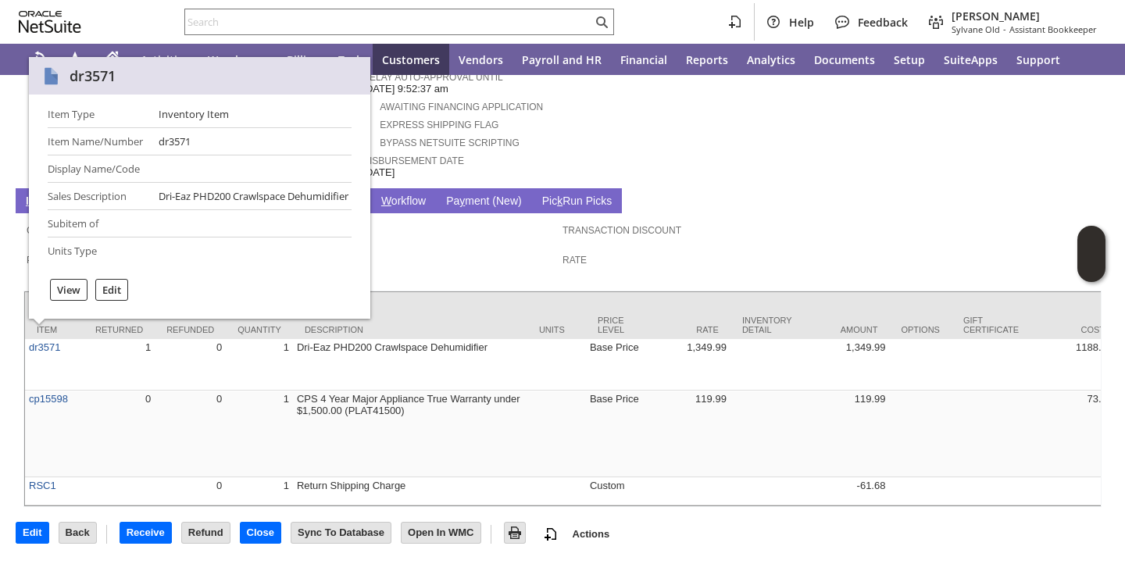
click at [468, 283] on div at bounding box center [562, 287] width 1079 height 8
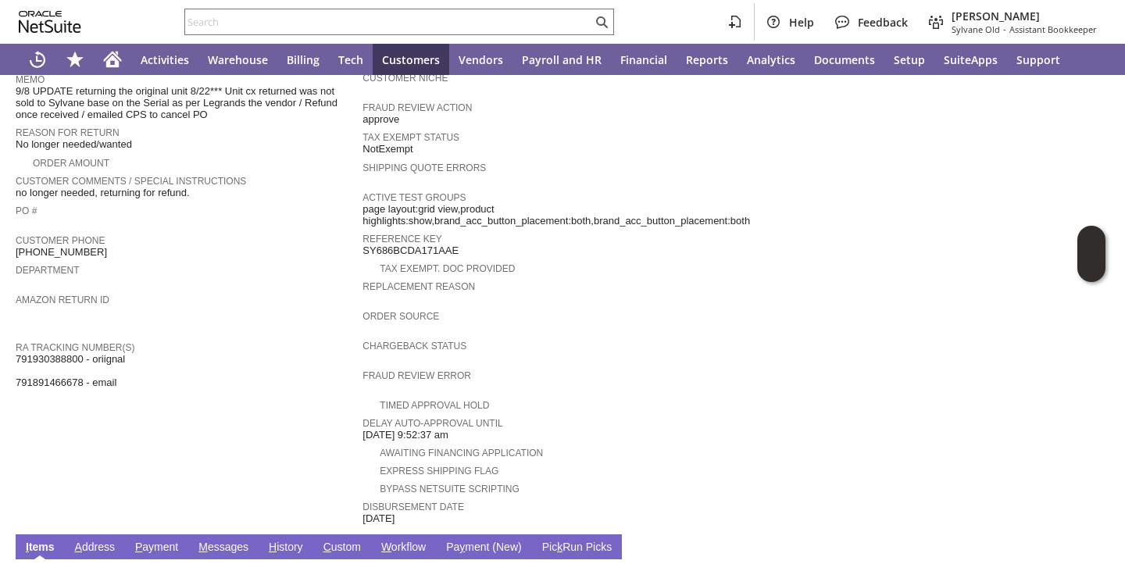
scroll to position [259, 0]
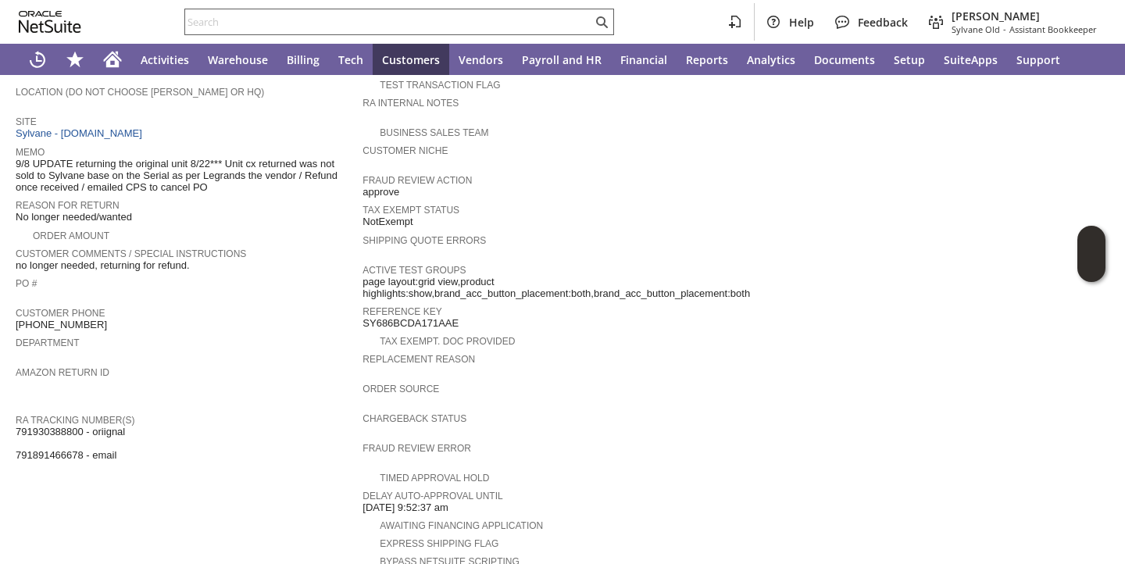
click at [335, 22] on input "text" at bounding box center [388, 22] width 407 height 19
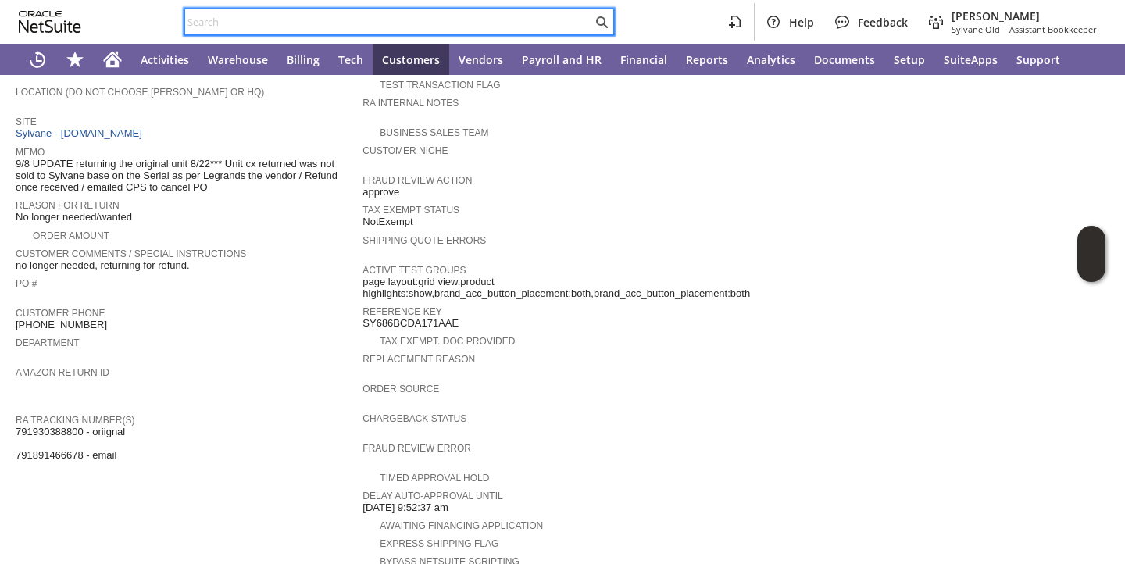
paste input "89417"
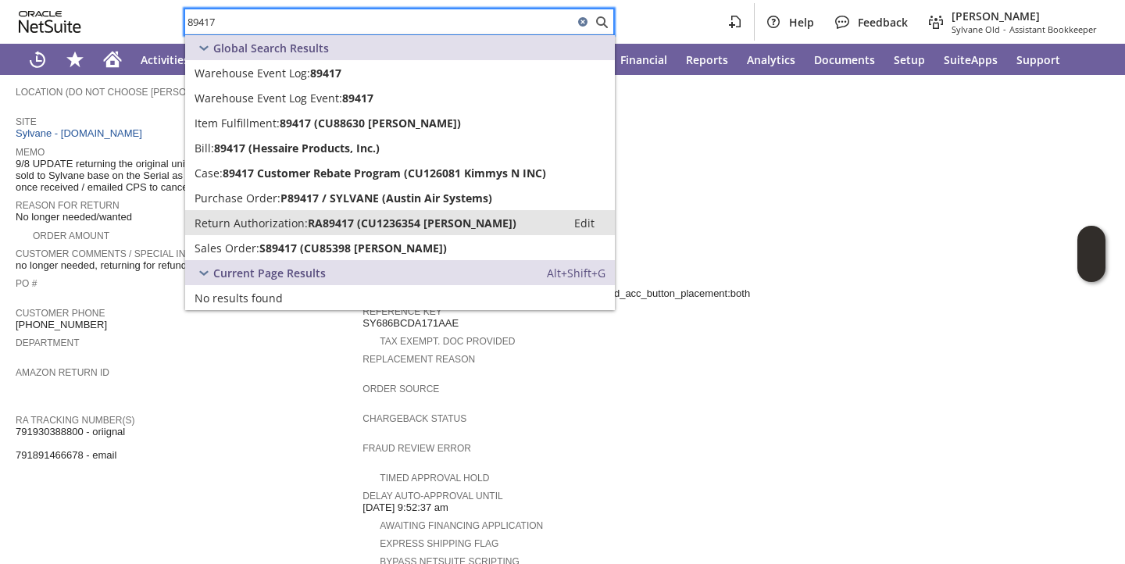
type input "89417"
click at [285, 218] on span "Return Authorization:" at bounding box center [251, 223] width 113 height 15
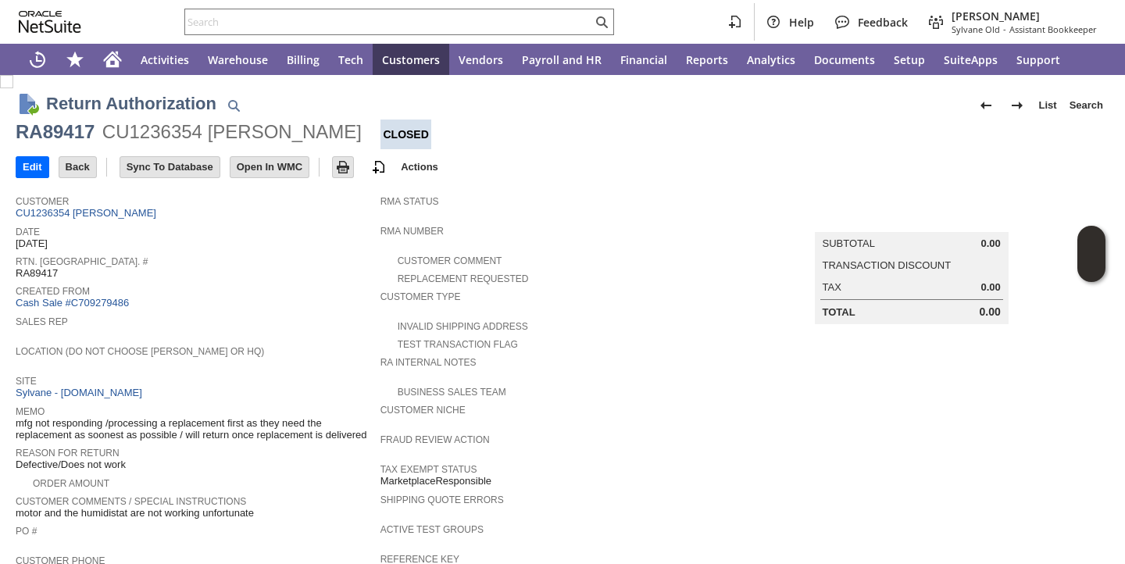
click at [292, 289] on span "Created From" at bounding box center [194, 289] width 357 height 16
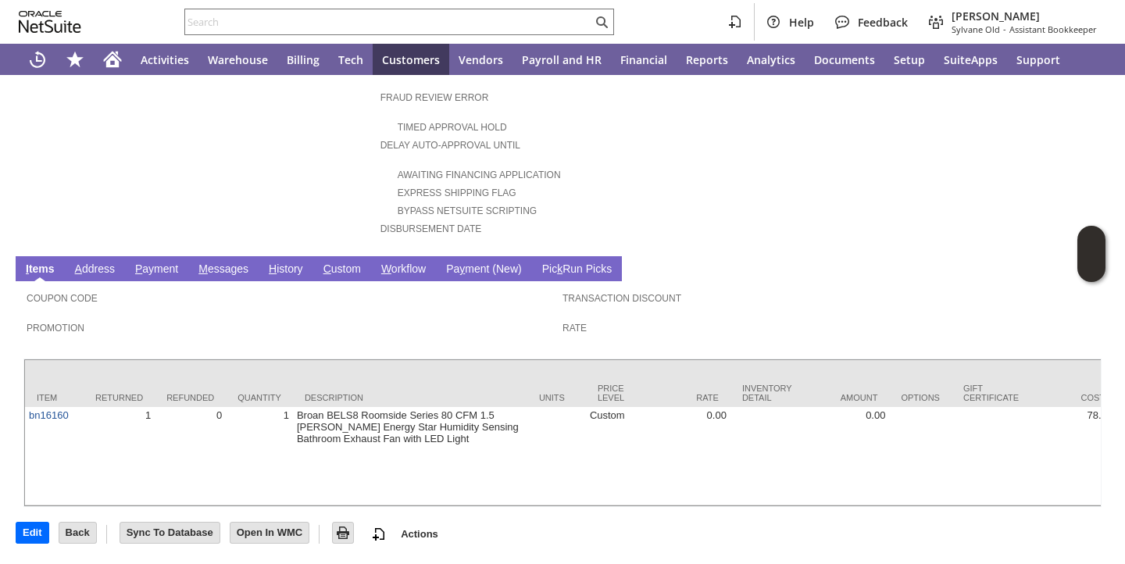
scroll to position [626, 0]
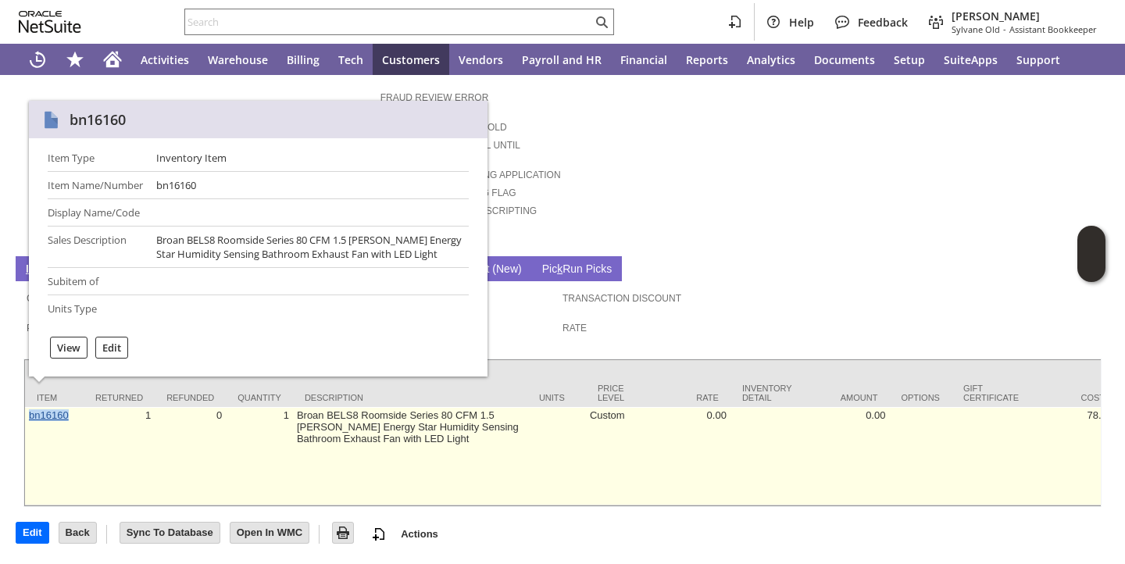
copy link "bn16160"
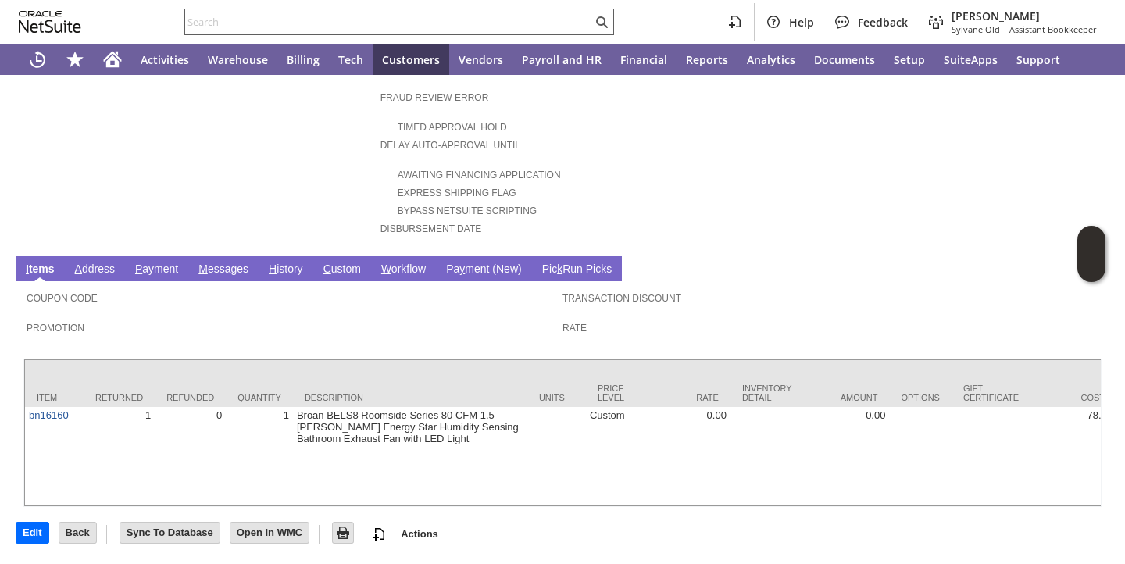
click at [367, 27] on input "text" at bounding box center [388, 22] width 407 height 19
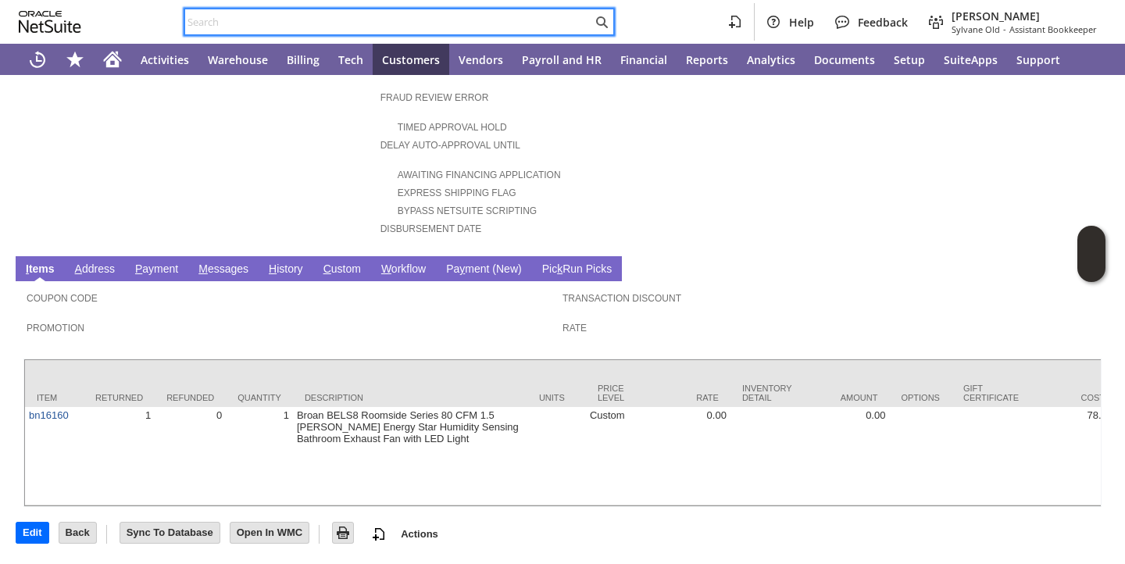
paste input "bn13337"
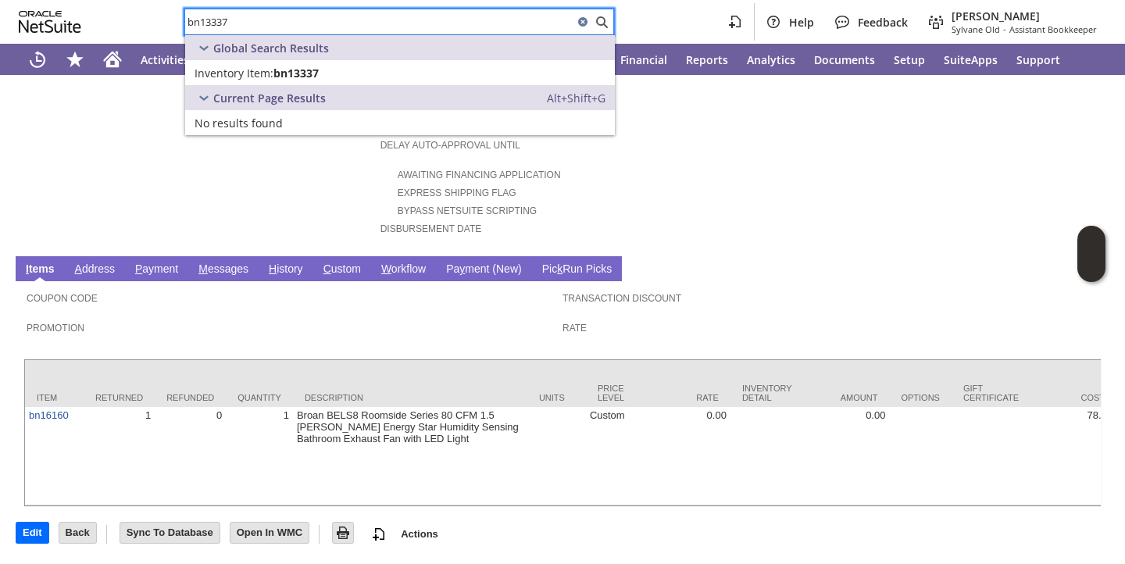
type input "bn13337"
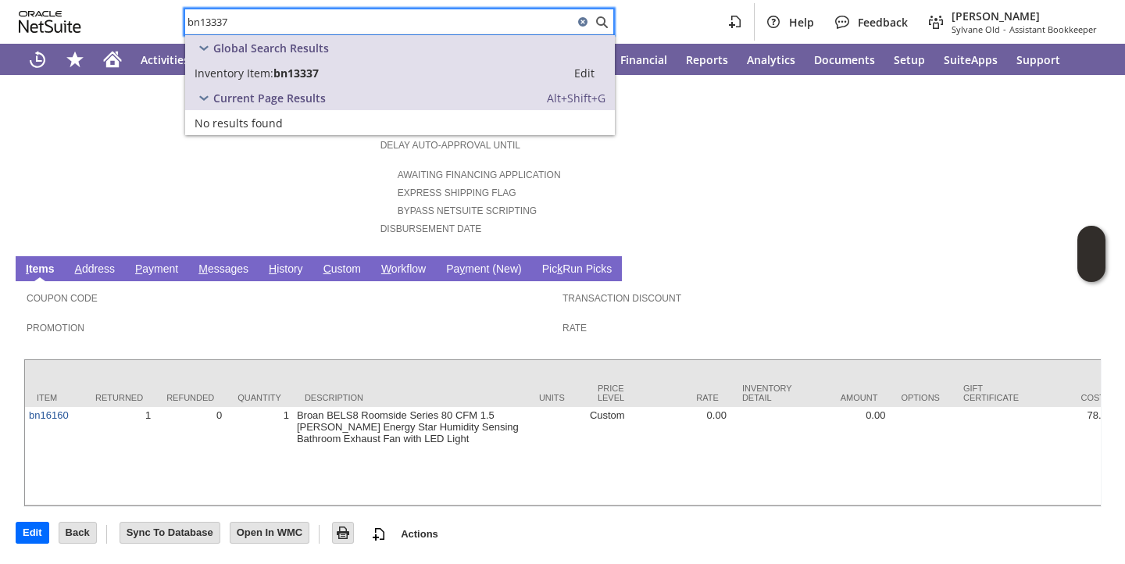
click at [241, 73] on span "Inventory Item:" at bounding box center [234, 73] width 79 height 15
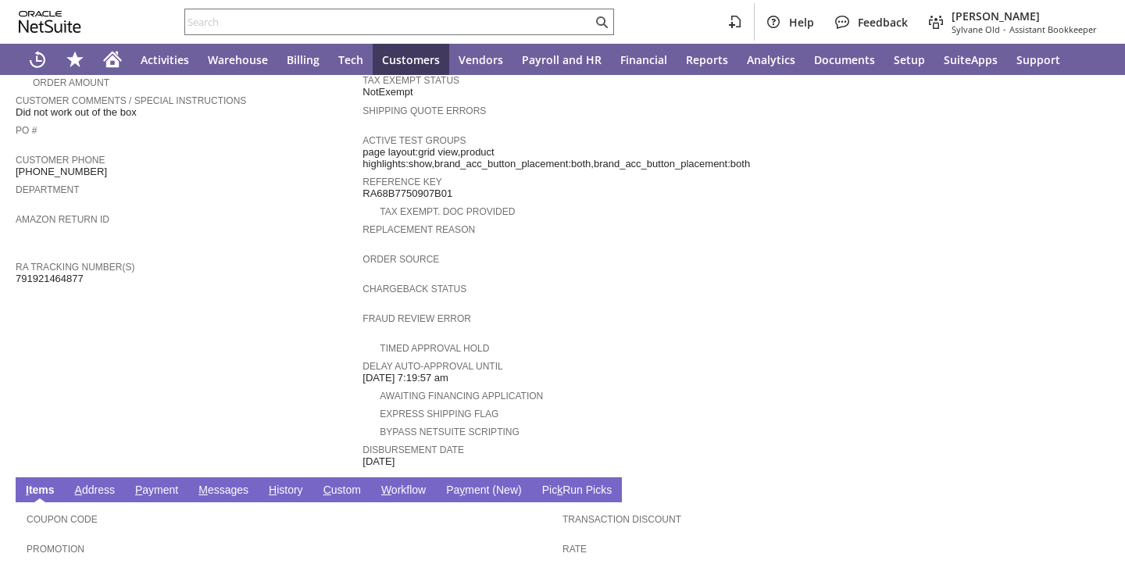
scroll to position [589, 0]
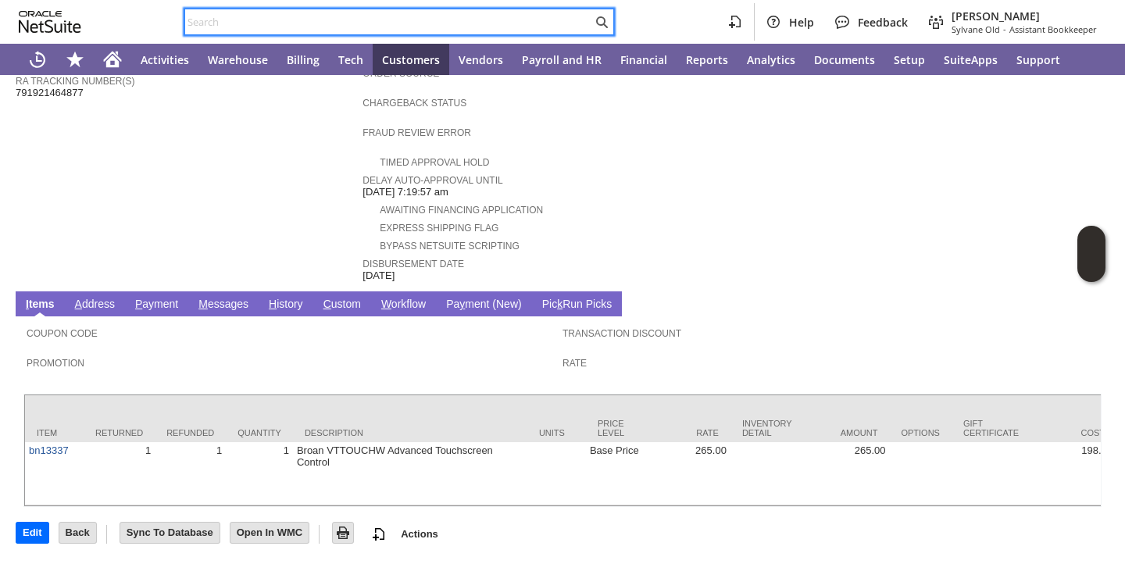
click at [355, 17] on input "text" at bounding box center [388, 22] width 407 height 19
paste input "89436"
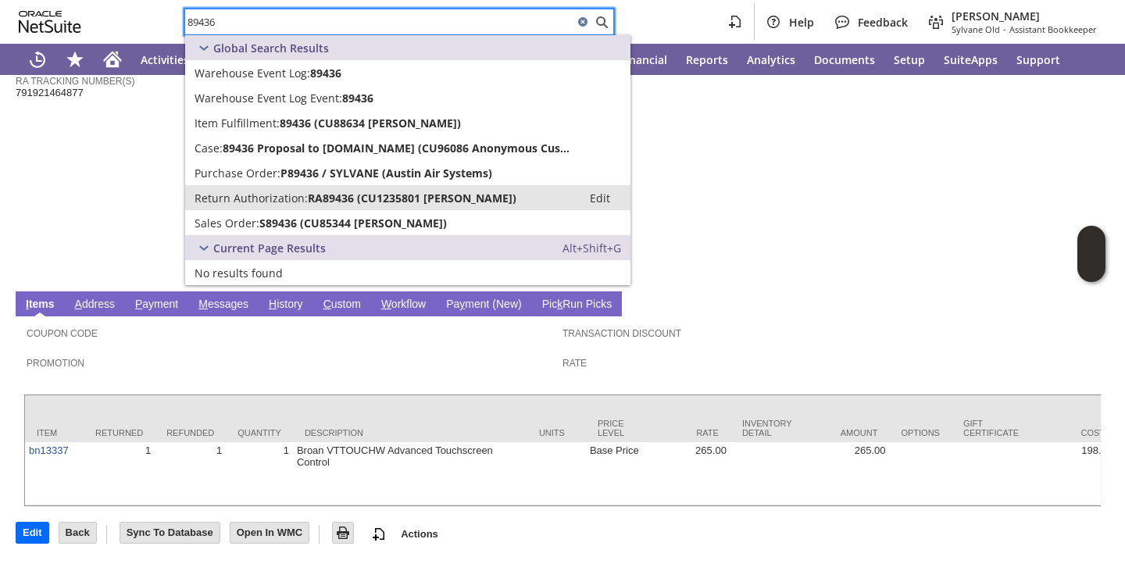
type input "89436"
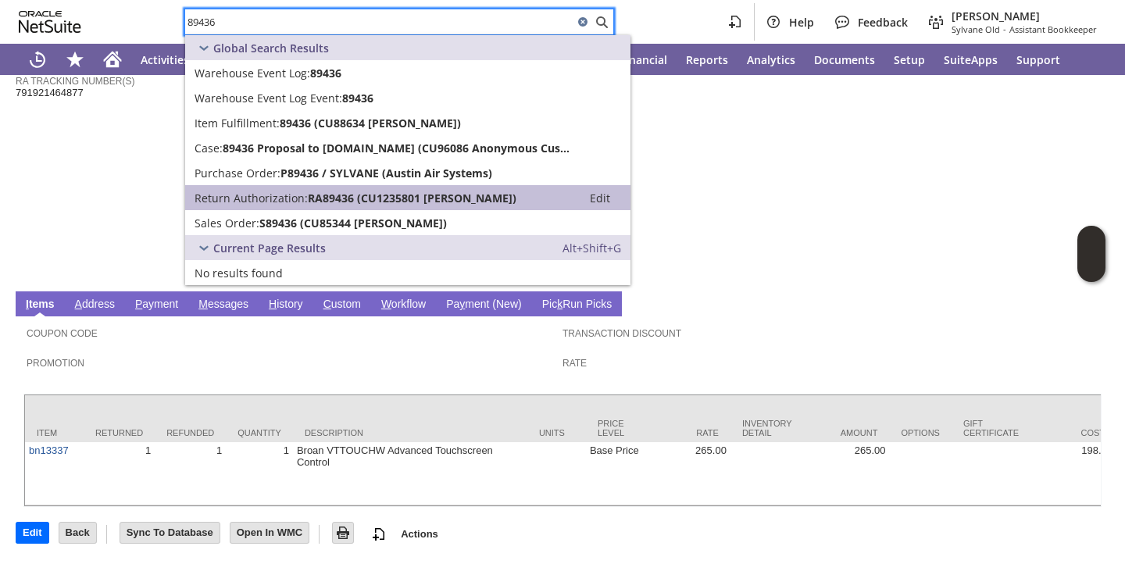
click at [254, 200] on span "Return Authorization:" at bounding box center [251, 198] width 113 height 15
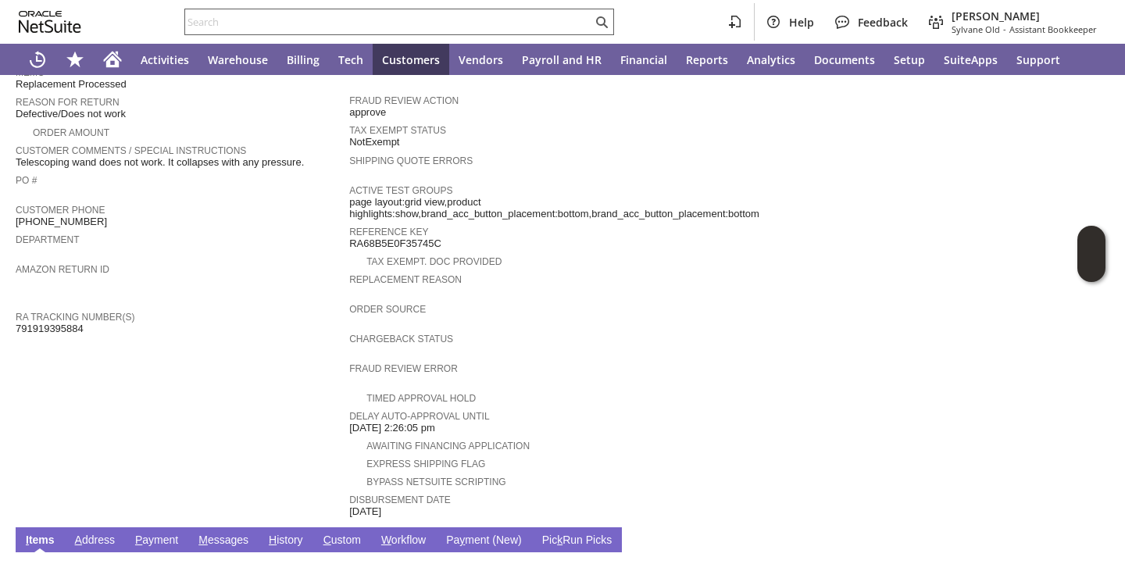
scroll to position [333, 0]
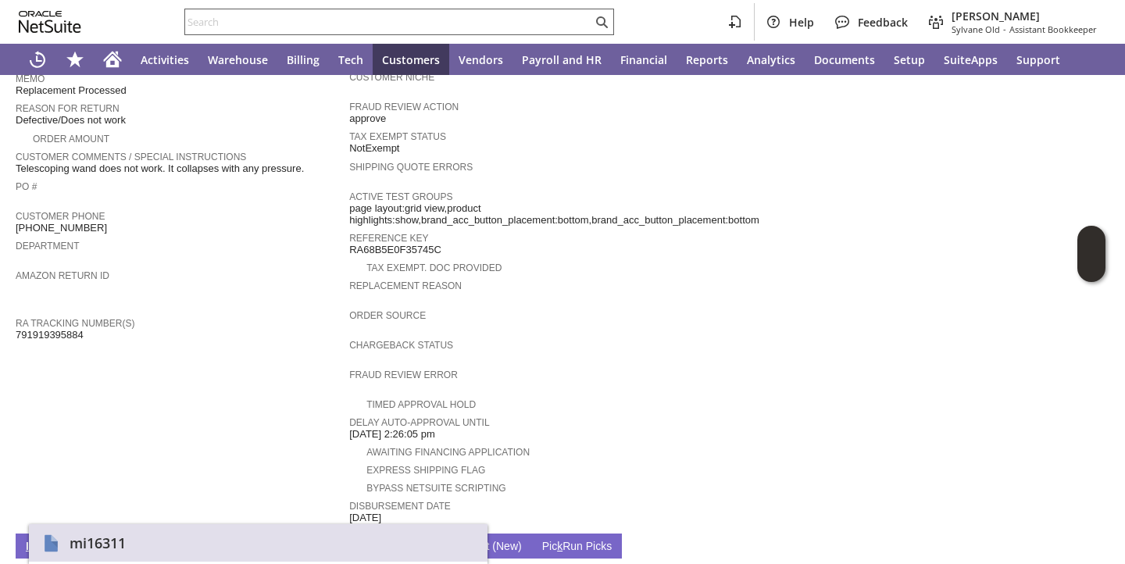
click at [435, 20] on input "text" at bounding box center [388, 22] width 407 height 19
paste input "89628"
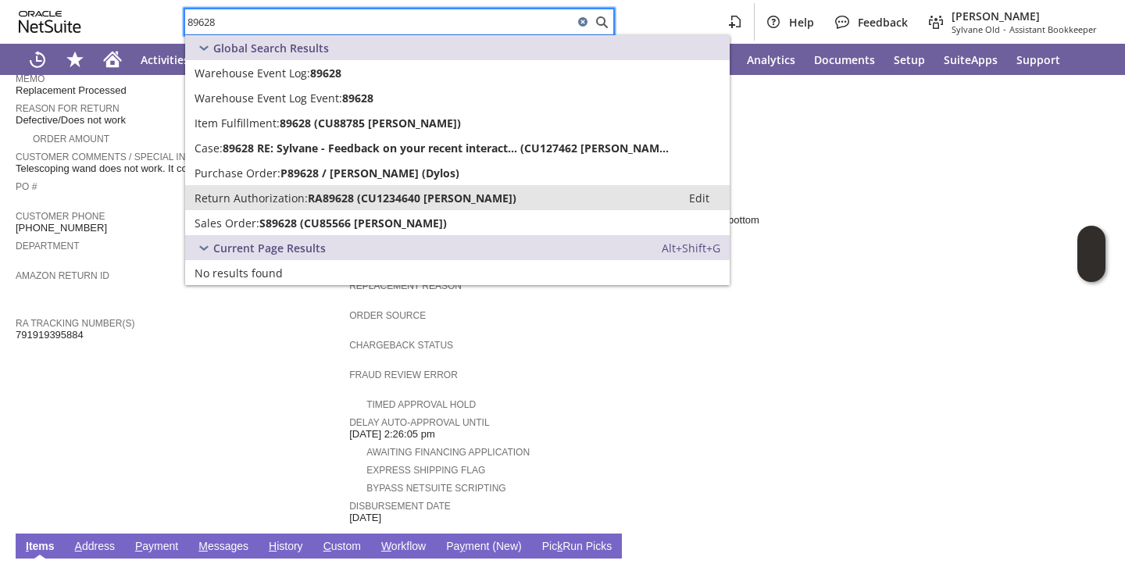
type input "89628"
click at [270, 199] on span "Return Authorization:" at bounding box center [251, 198] width 113 height 15
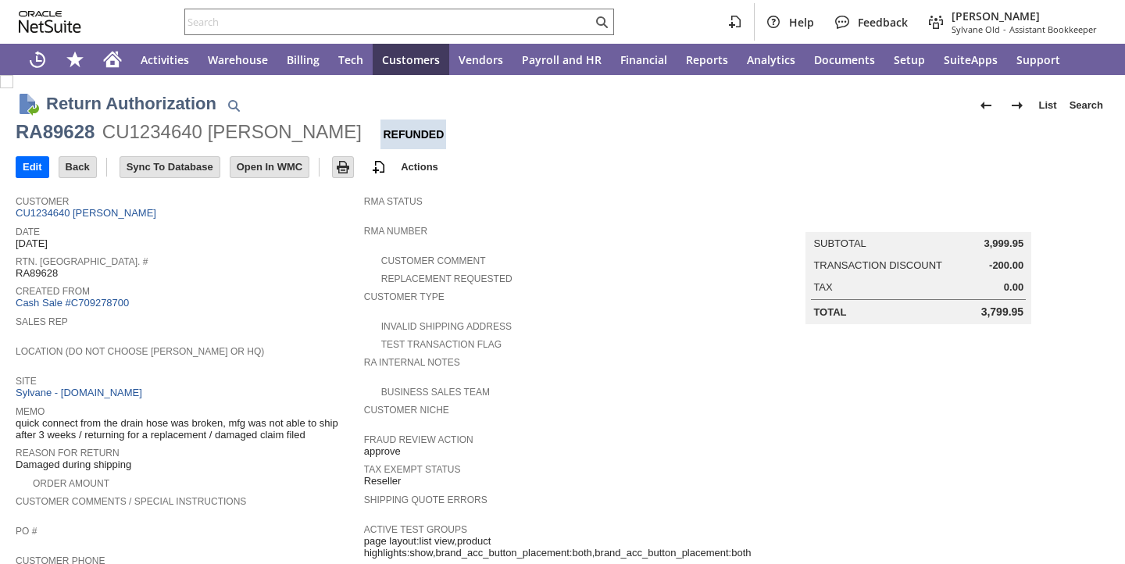
scroll to position [1, 0]
click at [258, 239] on div "Date 9/16/2025" at bounding box center [186, 235] width 341 height 28
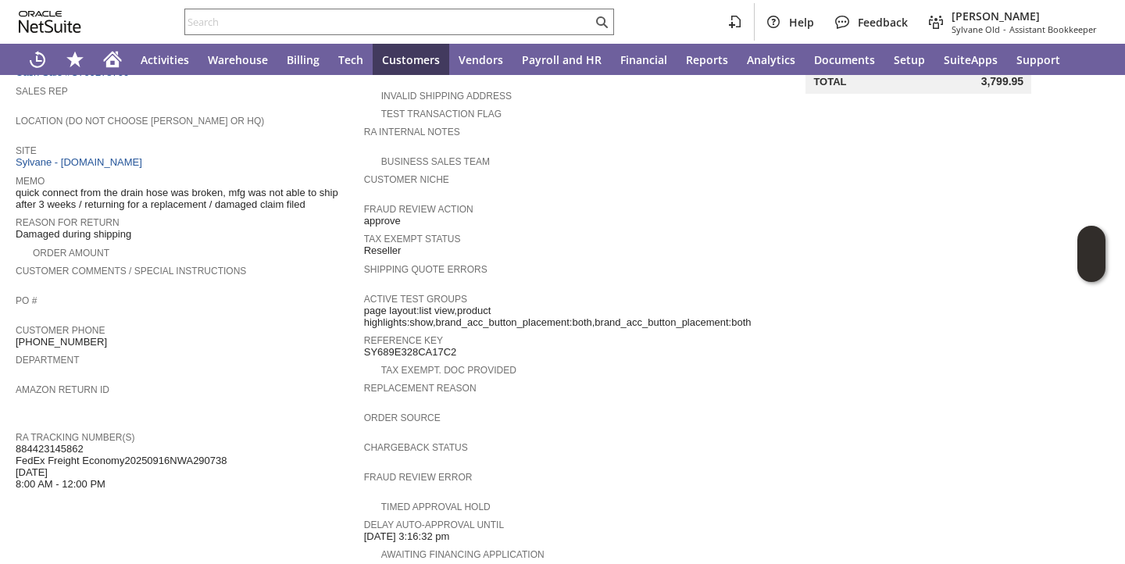
scroll to position [578, 0]
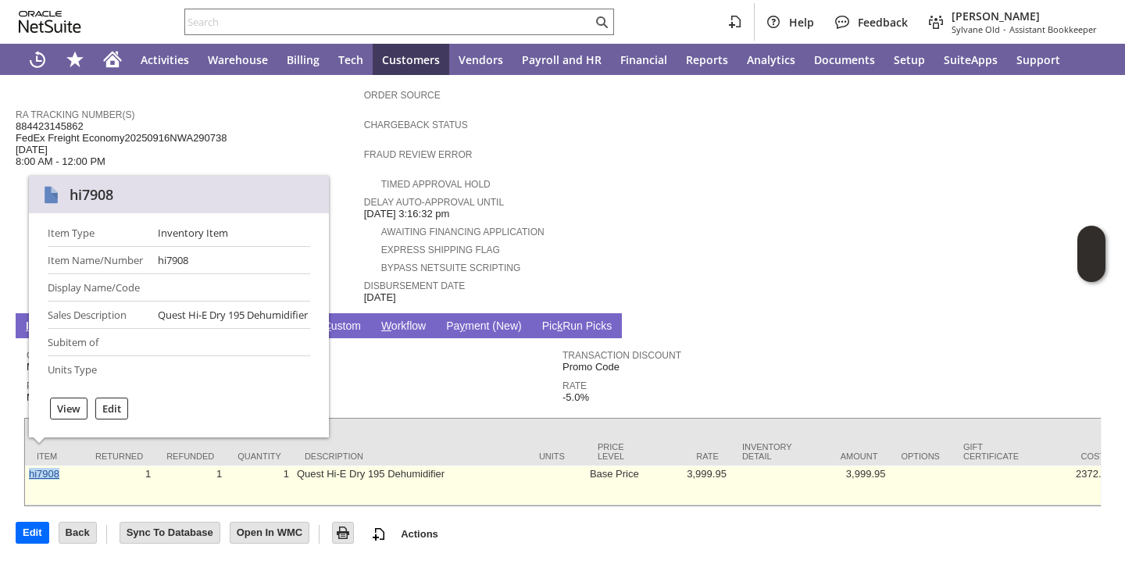
copy link "hi7908"
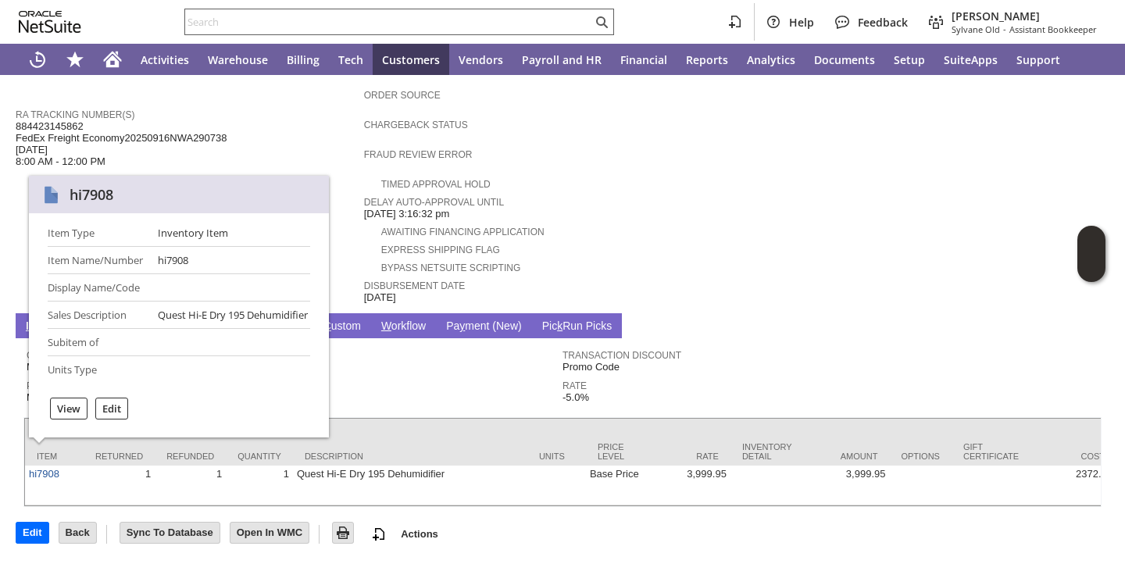
click at [403, 23] on input "text" at bounding box center [388, 22] width 407 height 19
paste input "89640"
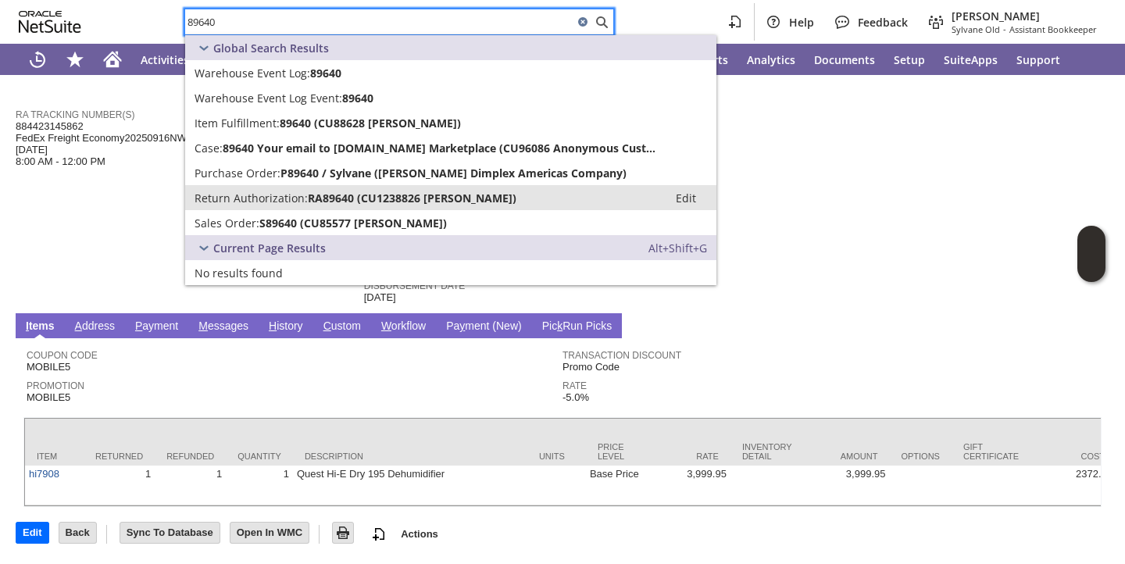
type input "89640"
click at [256, 191] on span "Return Authorization:" at bounding box center [251, 198] width 113 height 15
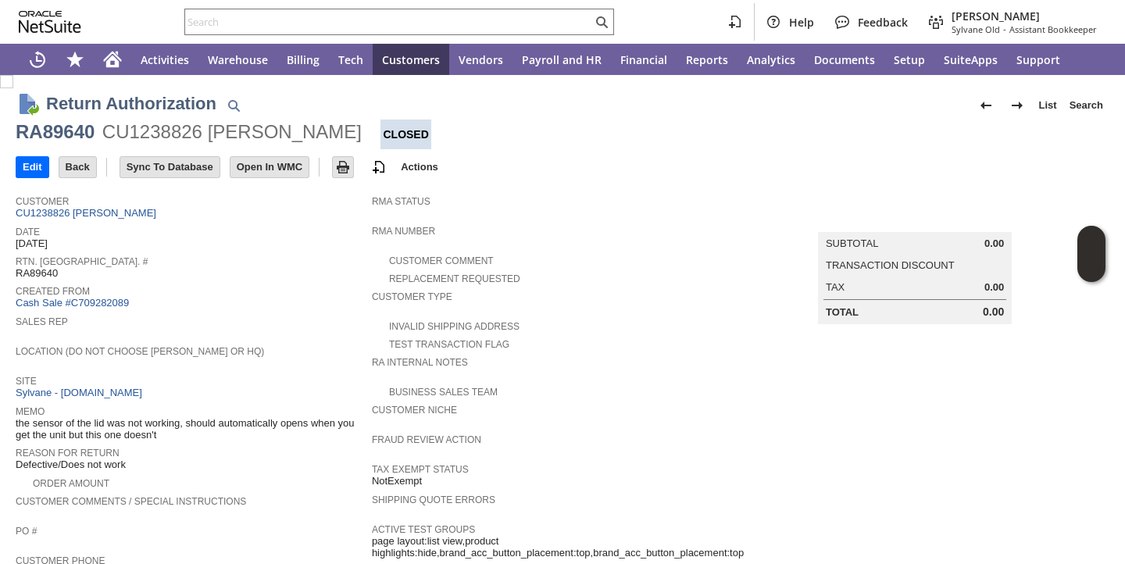
click at [266, 287] on span "Created From" at bounding box center [190, 289] width 349 height 16
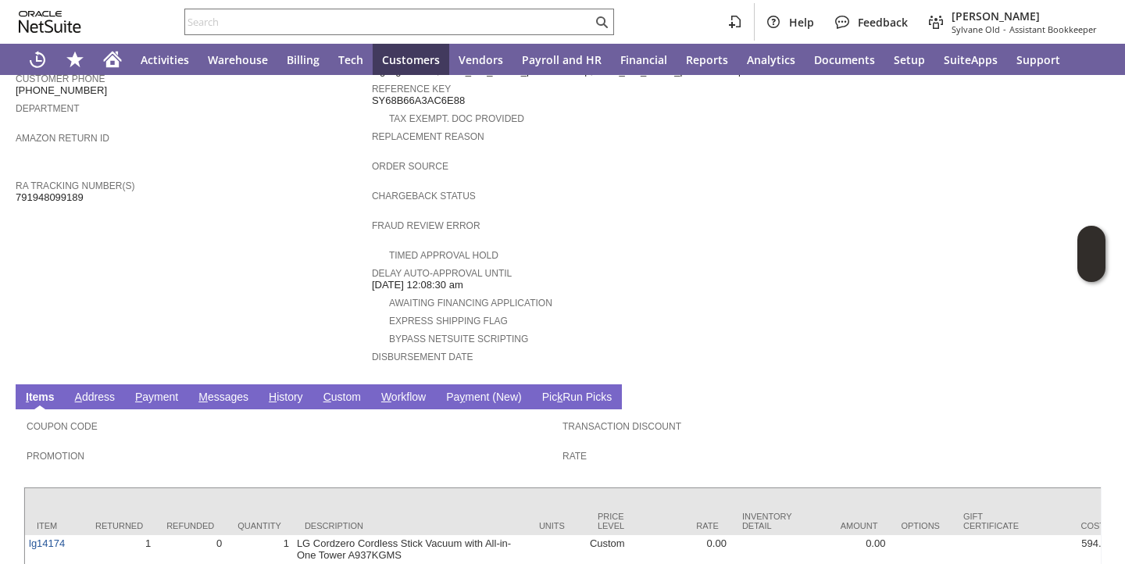
scroll to position [650, 0]
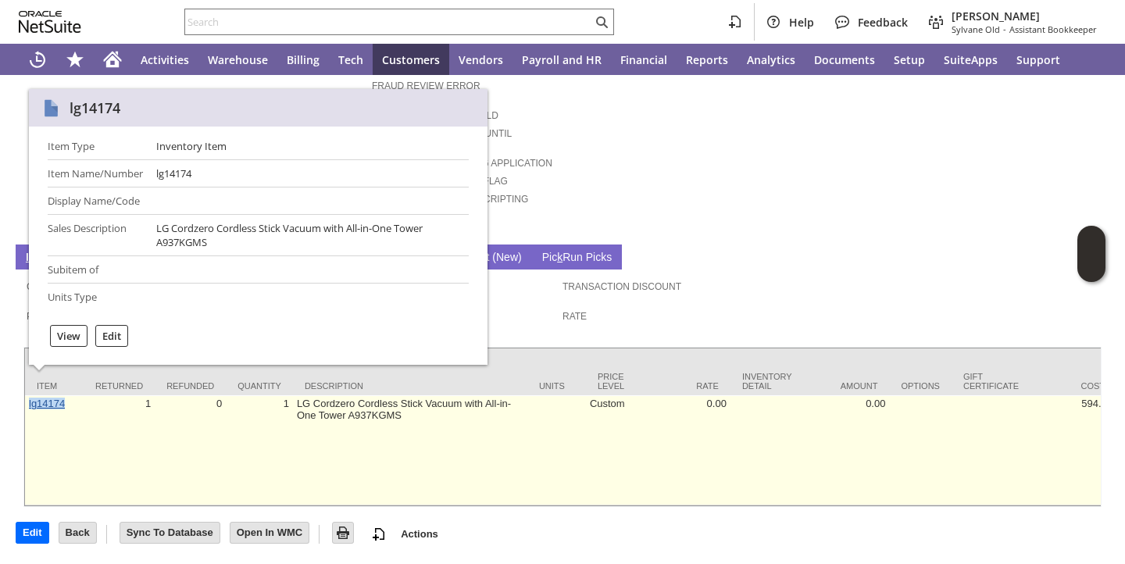
copy link "lg14174"
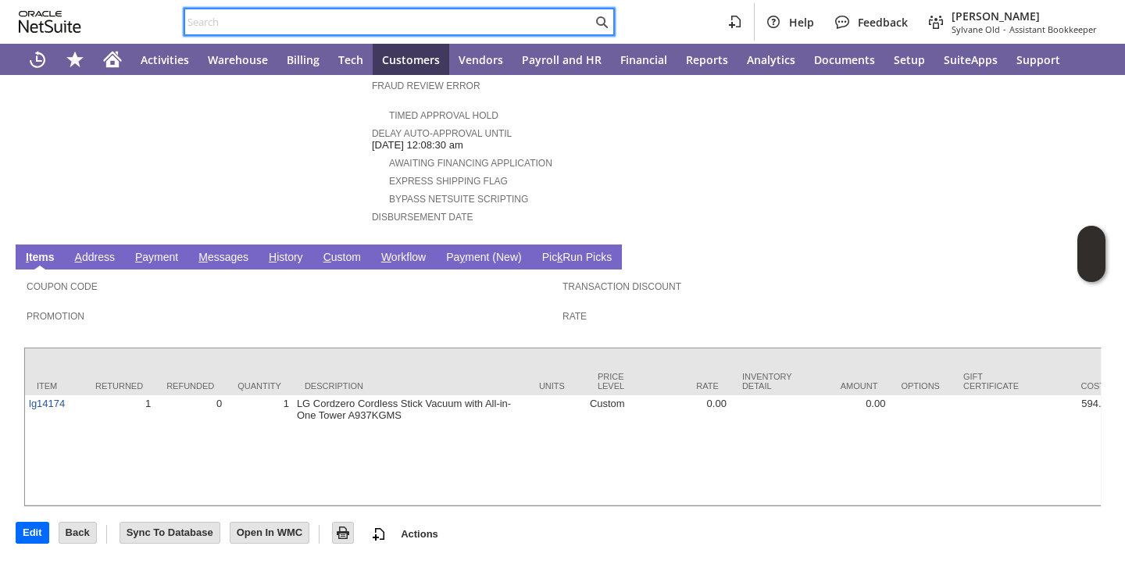
click at [287, 14] on input "text" at bounding box center [388, 22] width 407 height 19
paste input "89640"
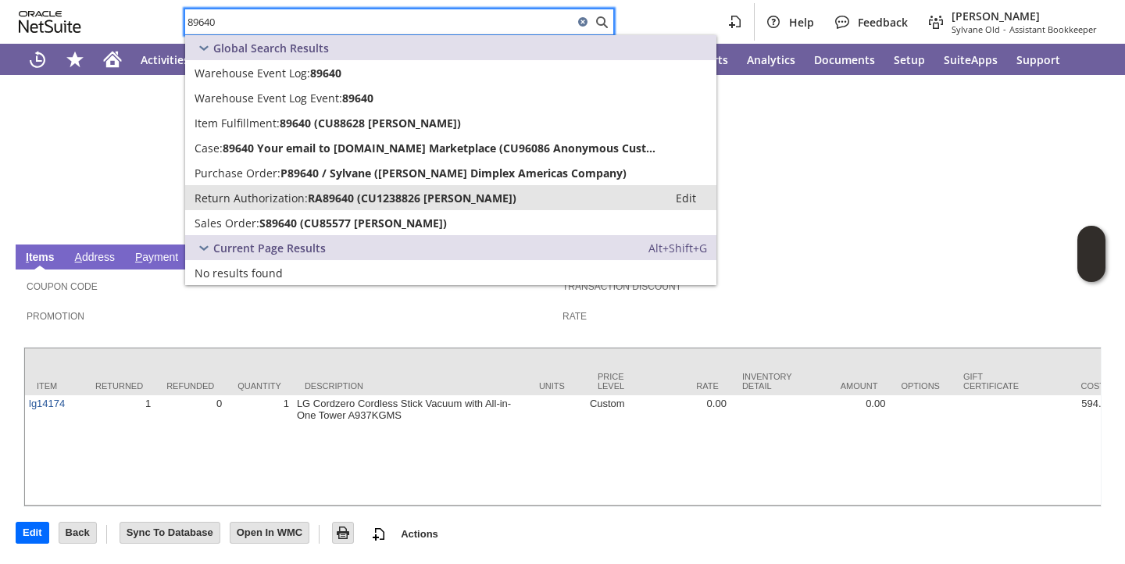
type input "89640"
click at [239, 201] on span "Return Authorization:" at bounding box center [251, 198] width 113 height 15
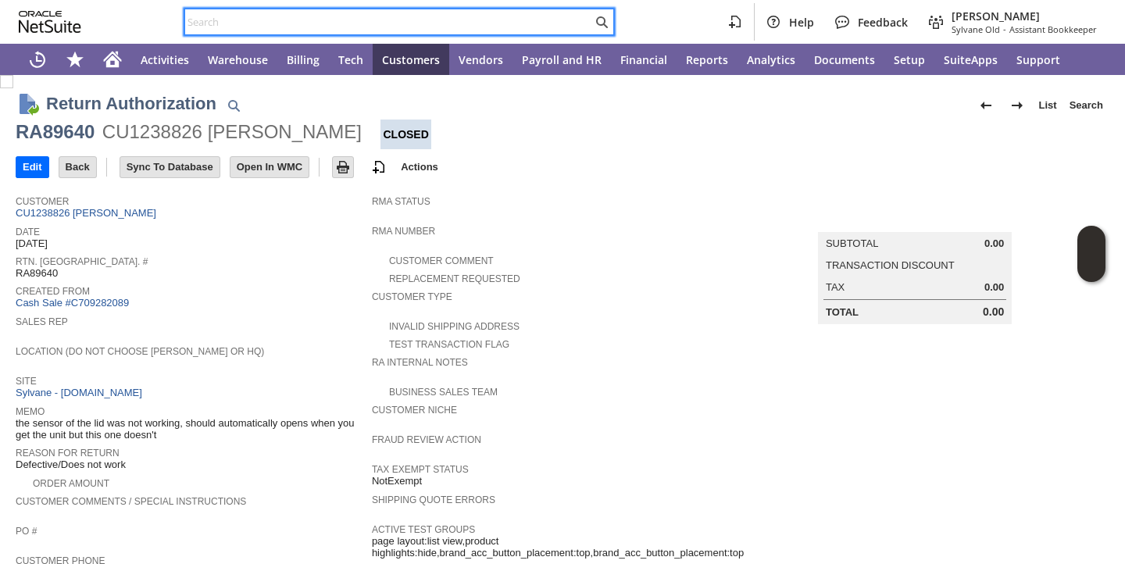
click at [447, 26] on input "text" at bounding box center [388, 22] width 407 height 19
paste input "89786"
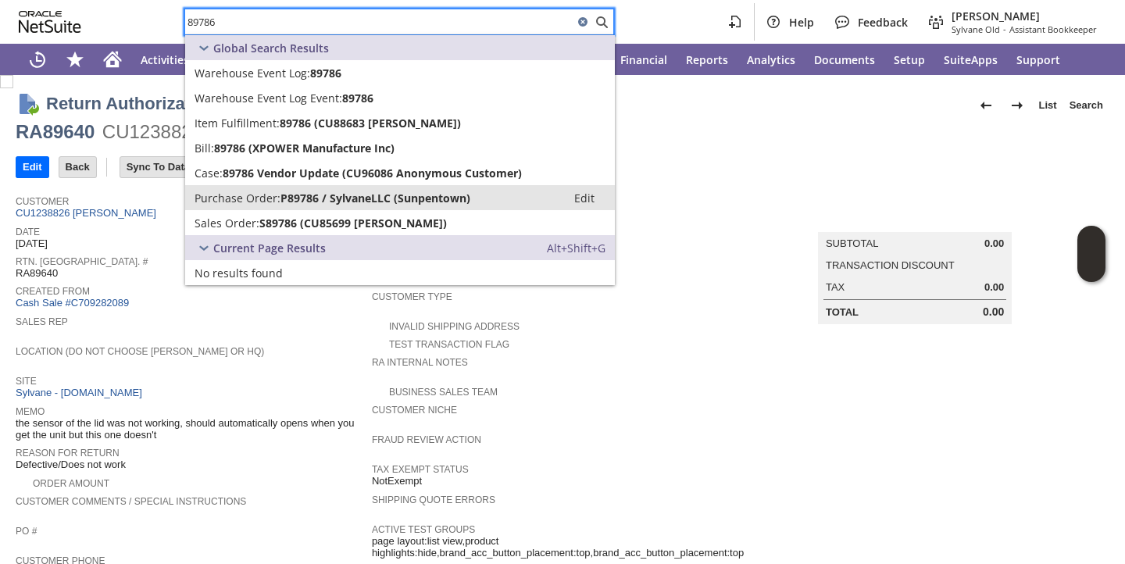
type input "89786"
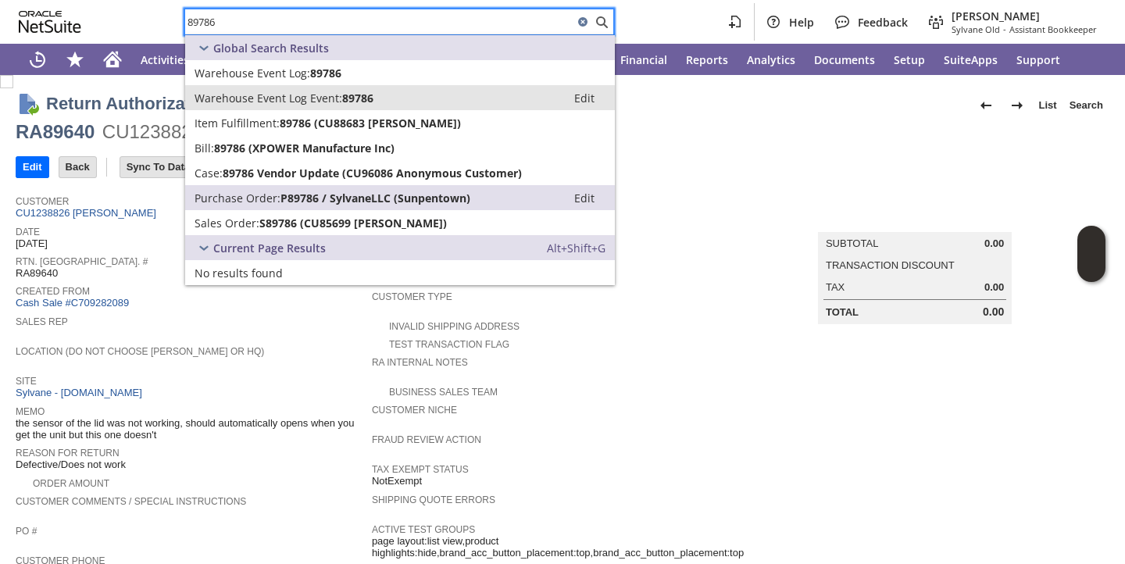
click at [321, 220] on span "S89786 (CU85699 Ernest Long)" at bounding box center [353, 223] width 188 height 15
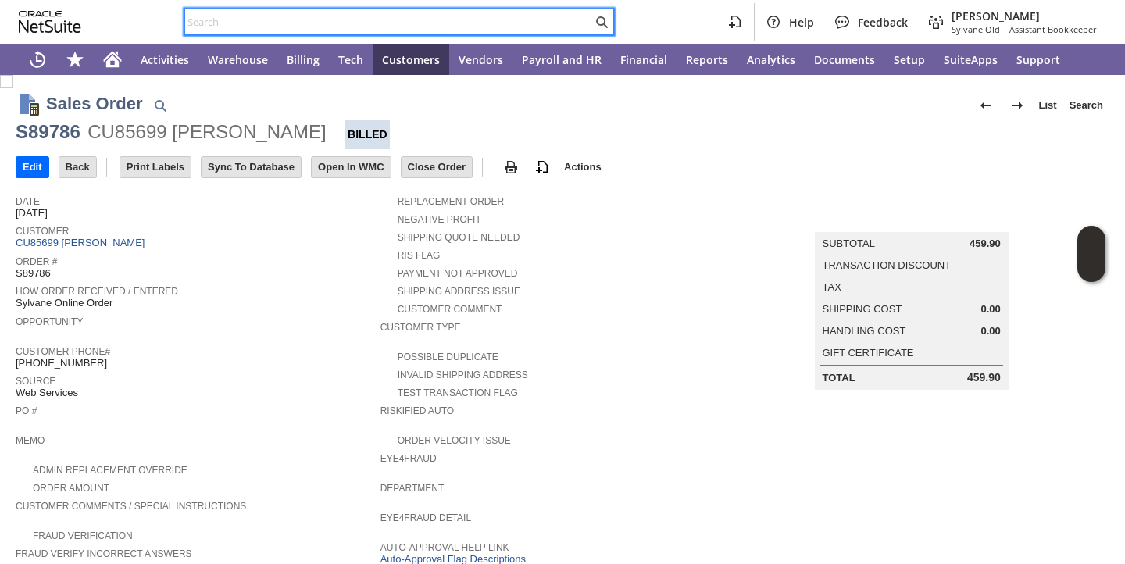
click at [446, 20] on input "text" at bounding box center [388, 22] width 407 height 19
paste input "87986"
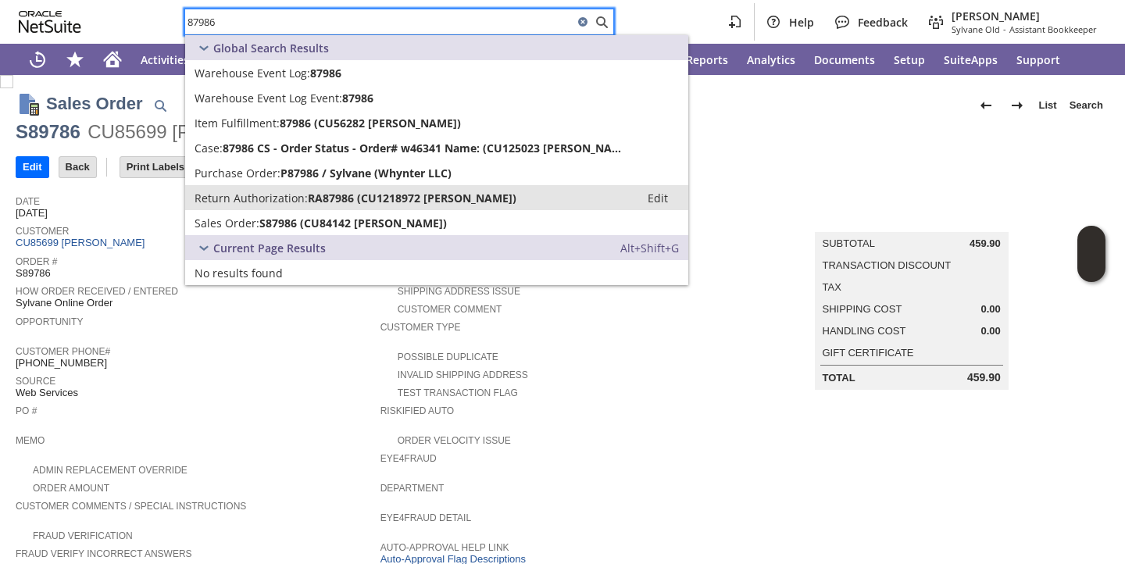
type input "87986"
click at [238, 187] on link "Return Authorization: RA87986 (CU1218972 Therese Brasino) Edit" at bounding box center [436, 197] width 503 height 25
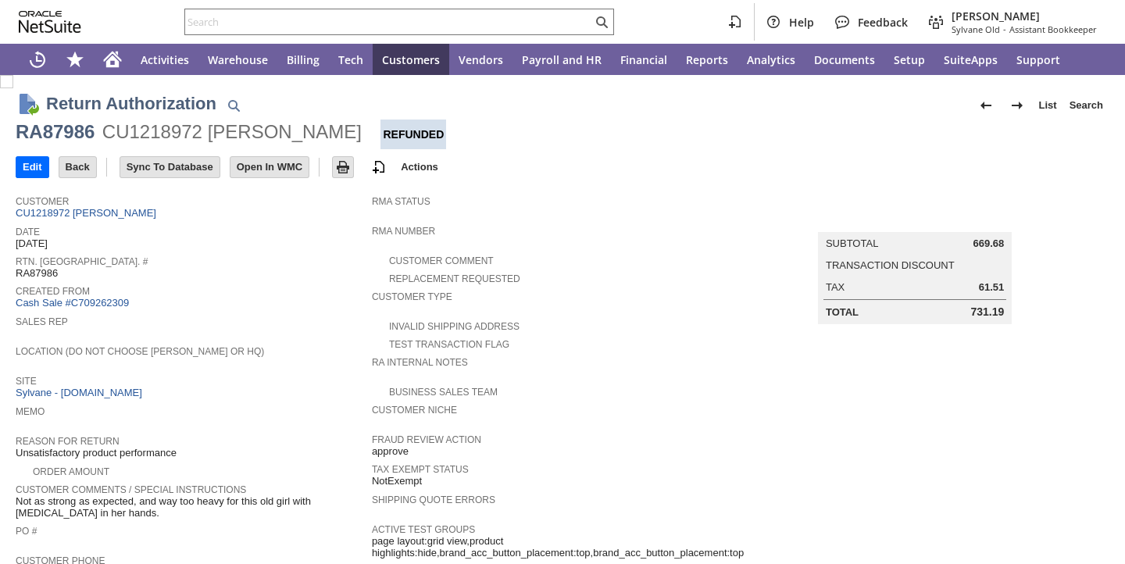
click at [213, 228] on span "Date" at bounding box center [190, 230] width 349 height 16
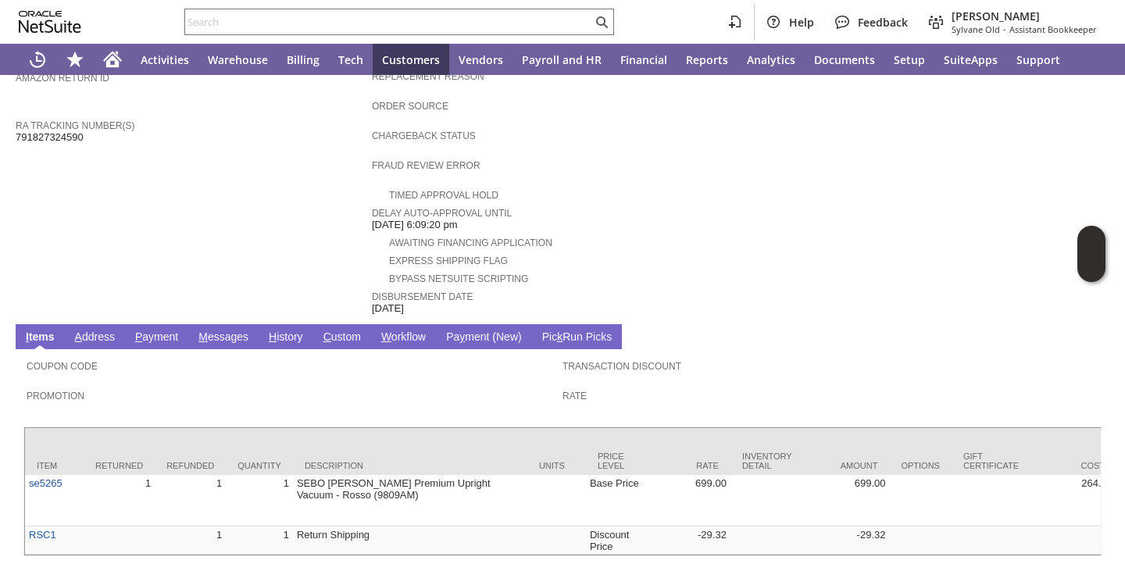
scroll to position [631, 0]
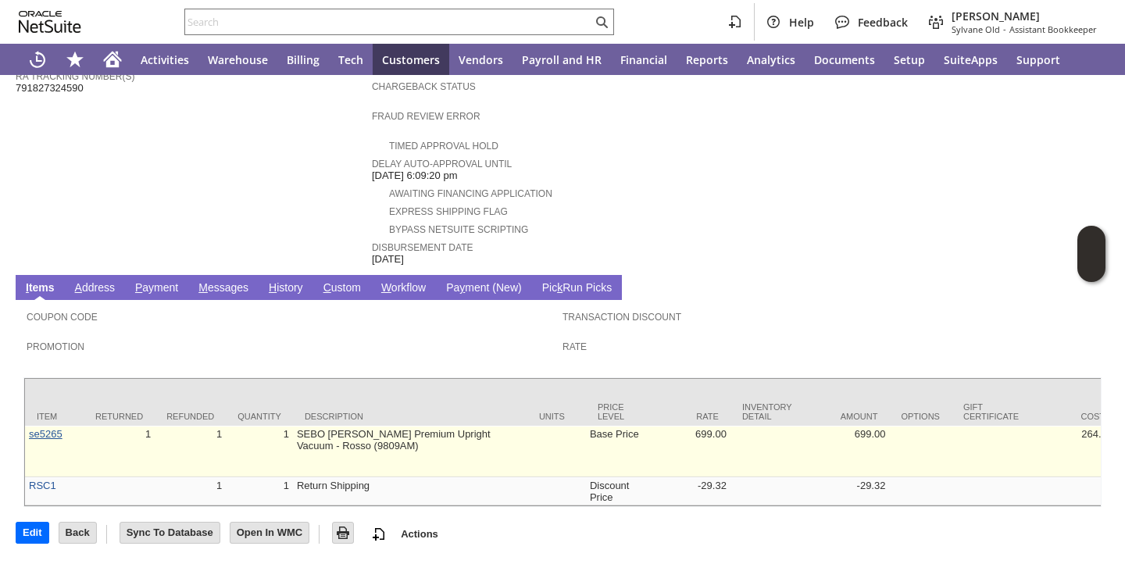
click at [47, 428] on link "se5265" at bounding box center [46, 434] width 34 height 12
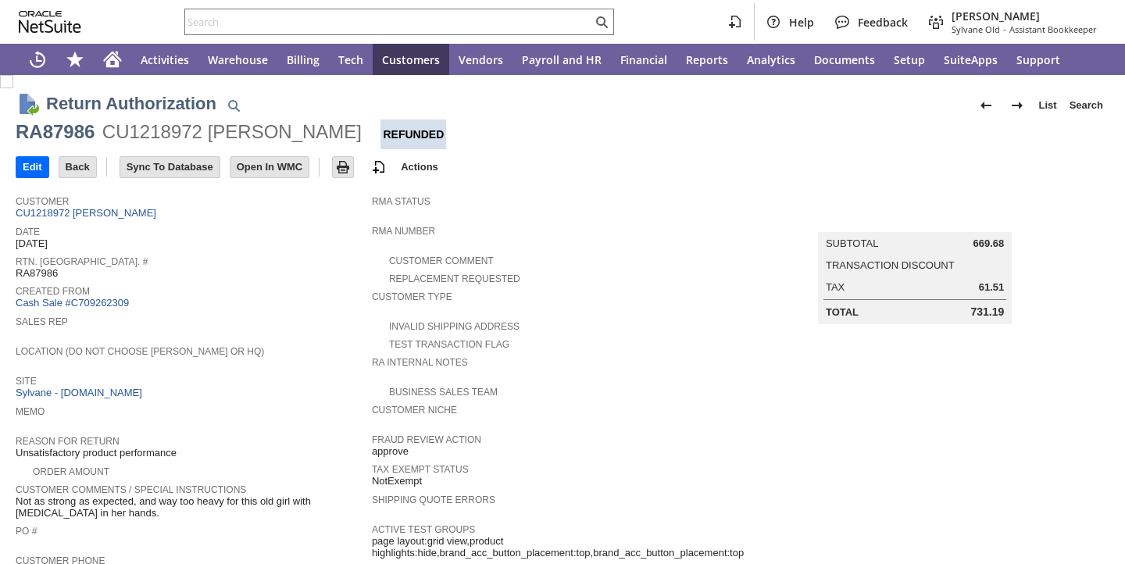
scroll to position [631, 0]
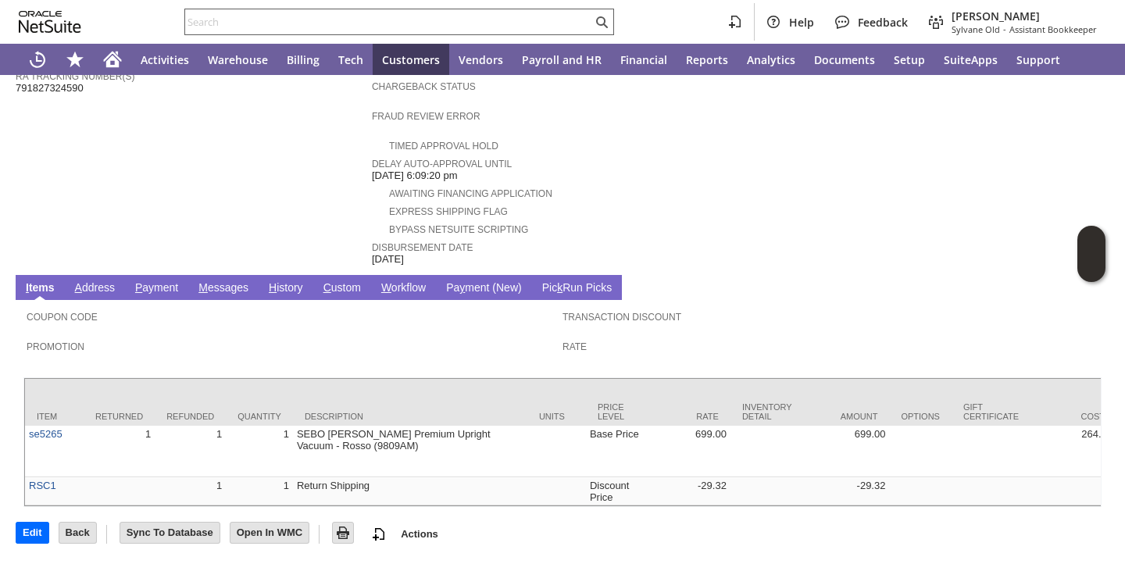
click at [337, 16] on input "text" at bounding box center [388, 22] width 407 height 19
paste input "86677"
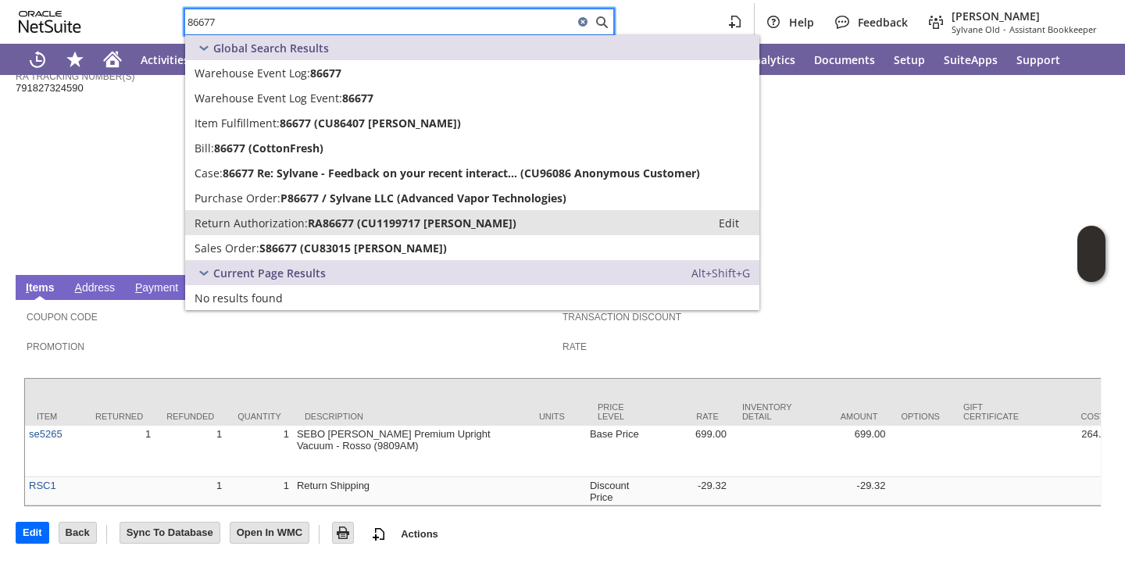
type input "86677"
click at [262, 216] on span "Return Authorization:" at bounding box center [251, 223] width 113 height 15
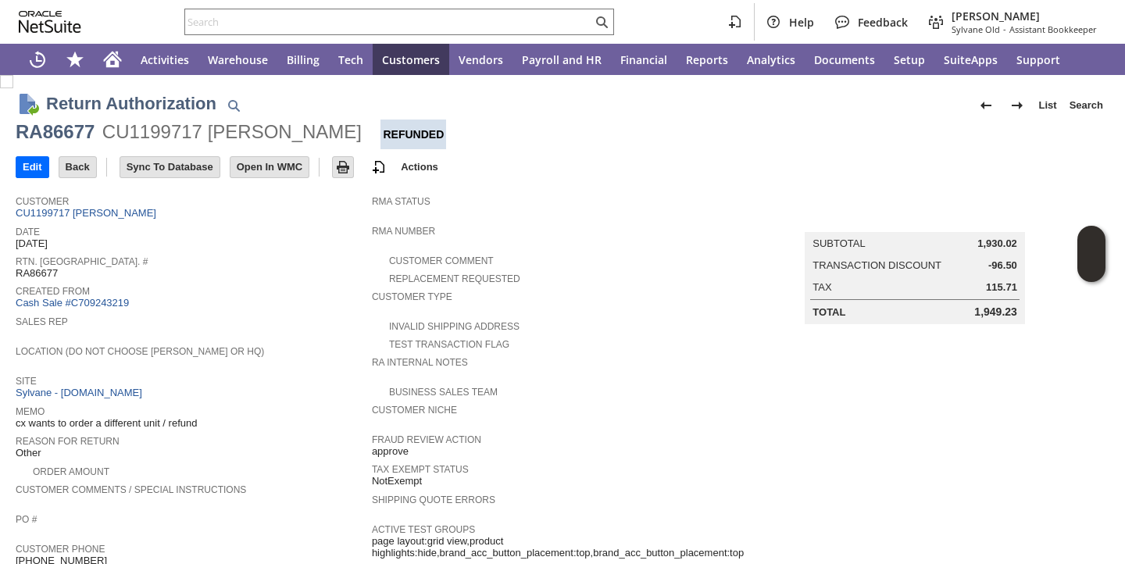
click at [342, 262] on span "Rtn. [GEOGRAPHIC_DATA]. #" at bounding box center [190, 260] width 349 height 16
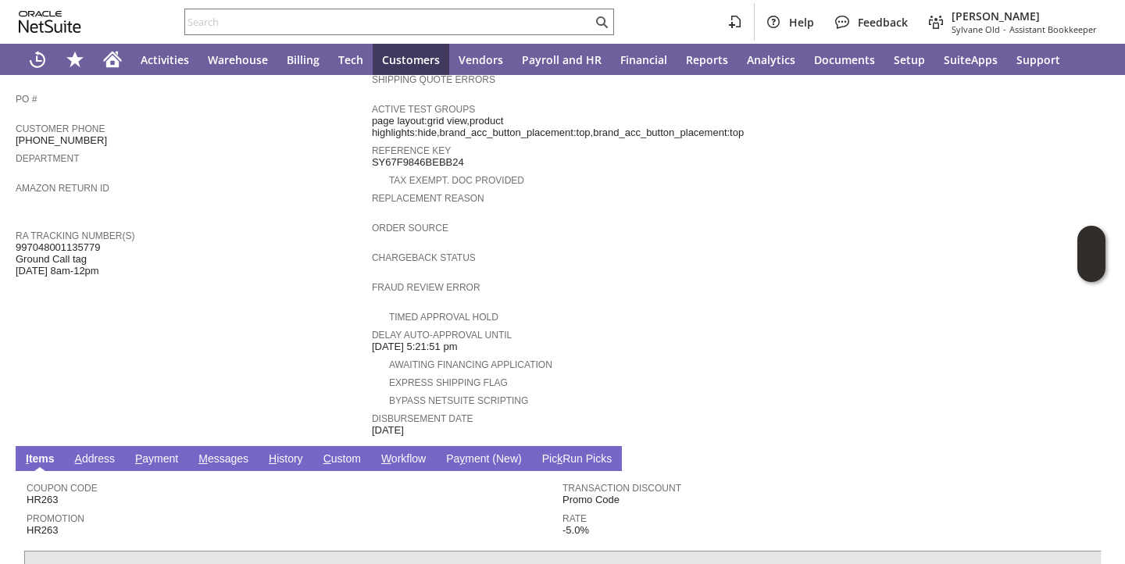
scroll to position [594, 0]
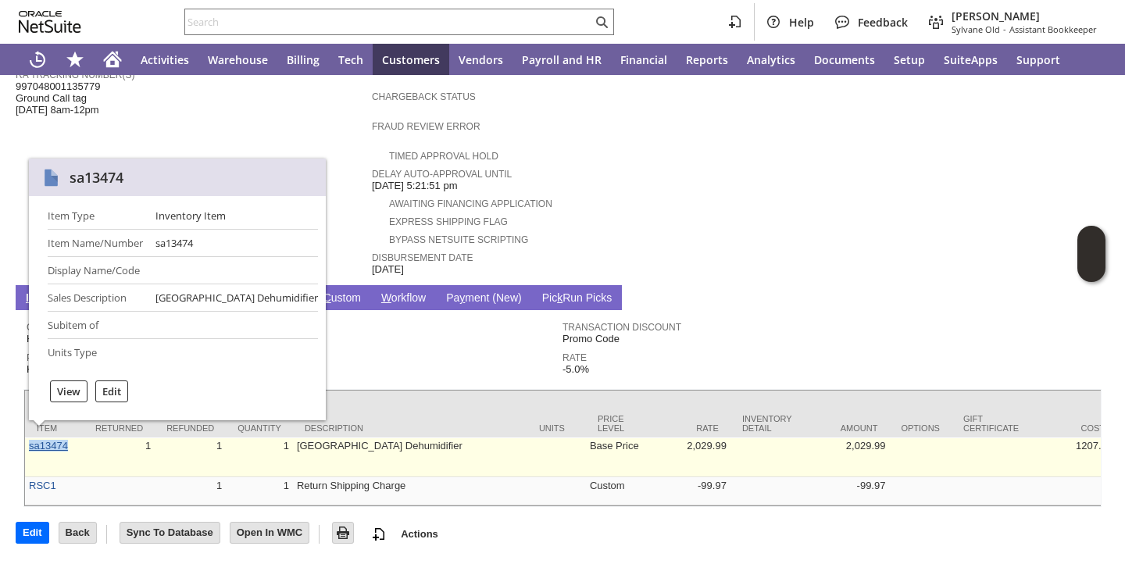
copy link "sa13474"
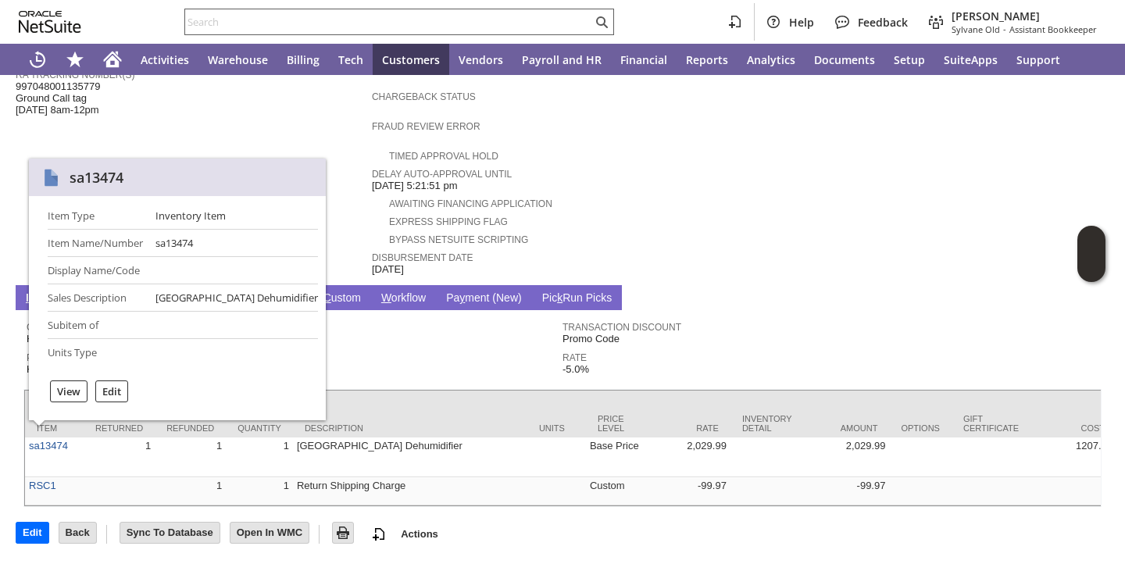
click at [308, 16] on input "text" at bounding box center [388, 22] width 407 height 19
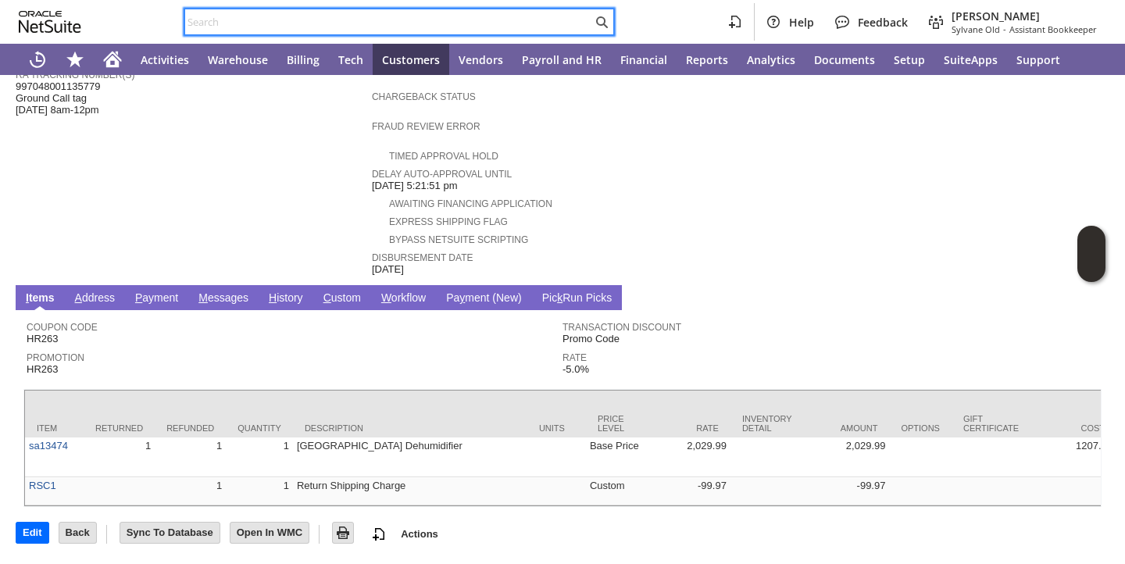
paste input "85947"
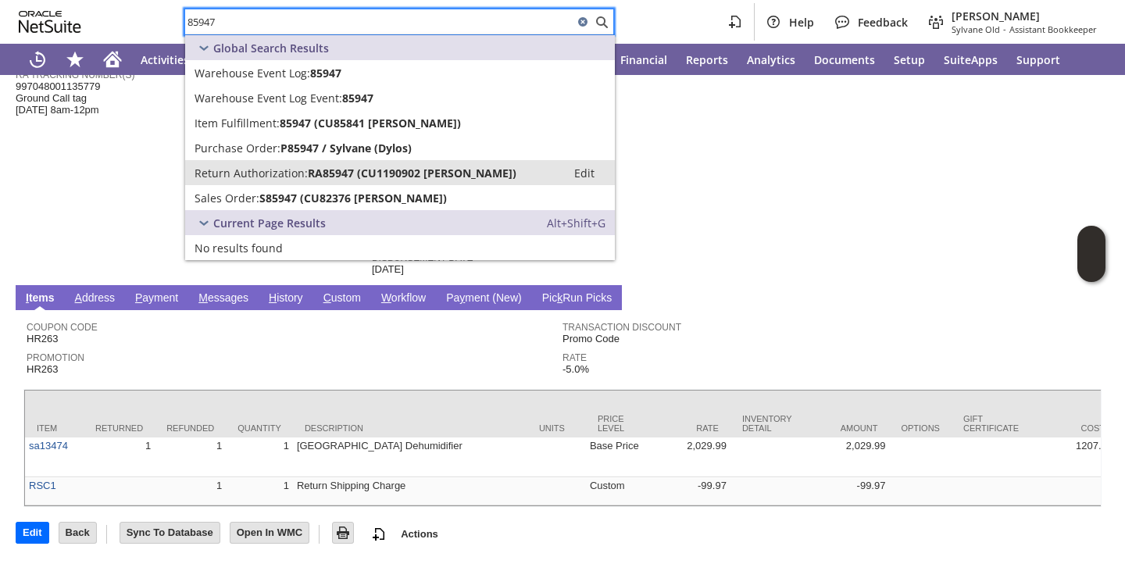
type input "85947"
click at [257, 177] on span "Return Authorization:" at bounding box center [251, 173] width 113 height 15
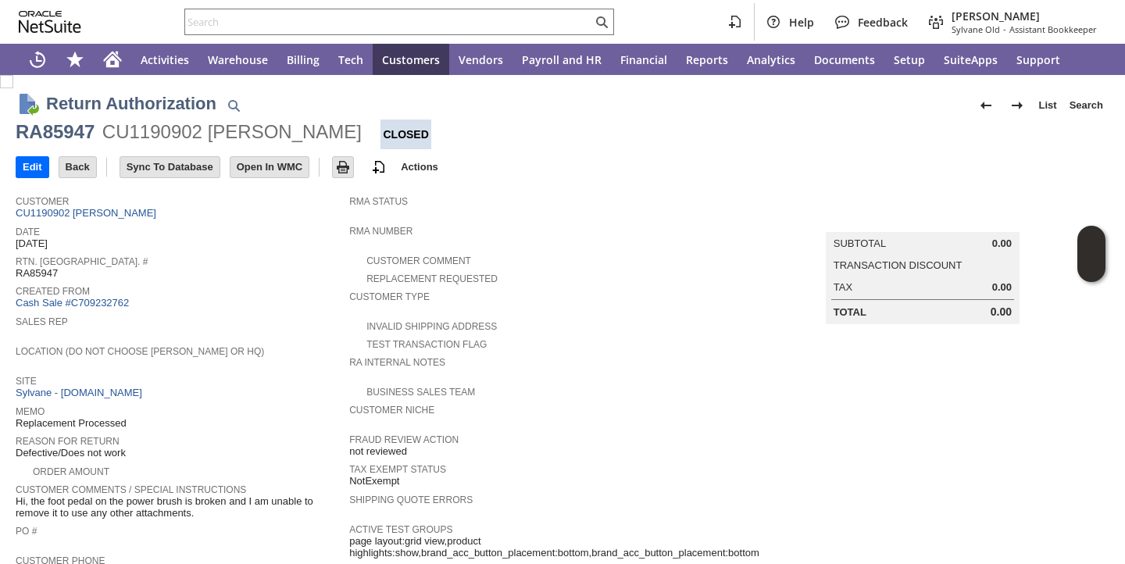
click at [269, 265] on span "Rtn. [GEOGRAPHIC_DATA]. #" at bounding box center [179, 260] width 326 height 16
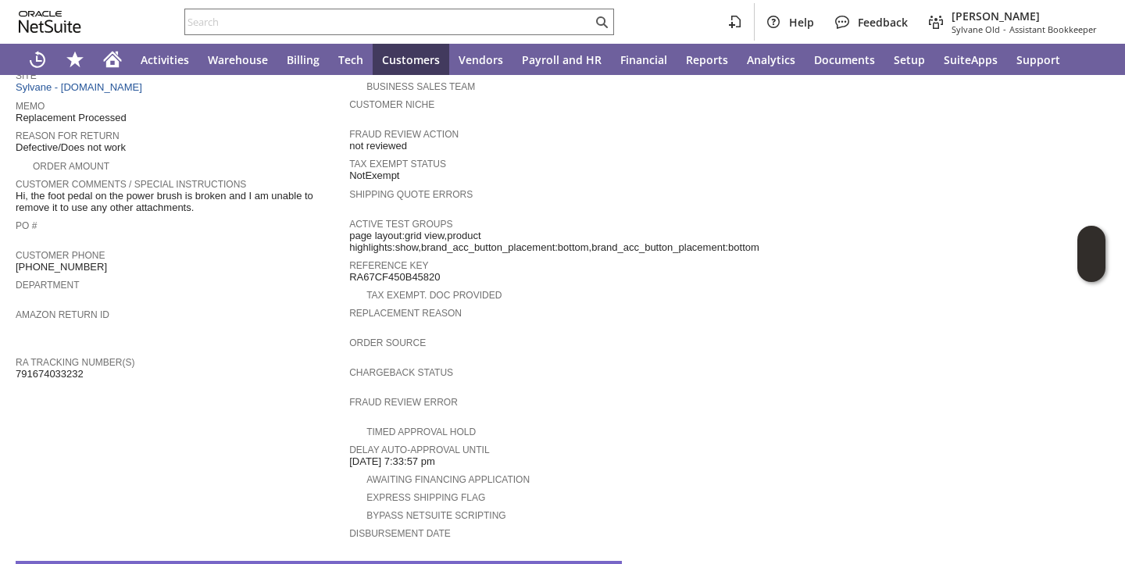
scroll to position [602, 0]
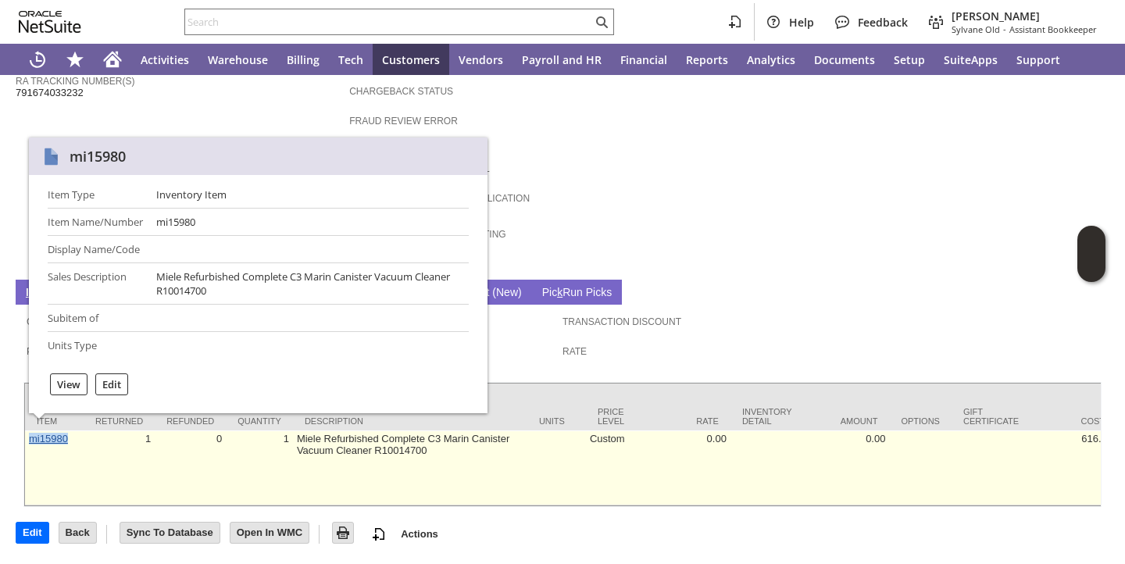
copy link "mi15980"
